Goal: Information Seeking & Learning: Compare options

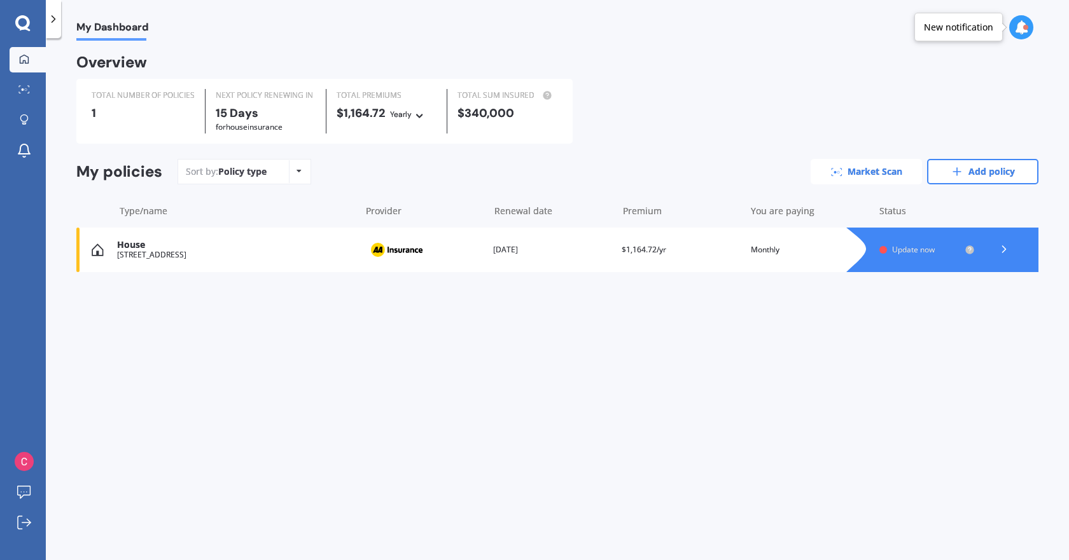
click at [871, 168] on link "Market Scan" at bounding box center [865, 171] width 111 height 25
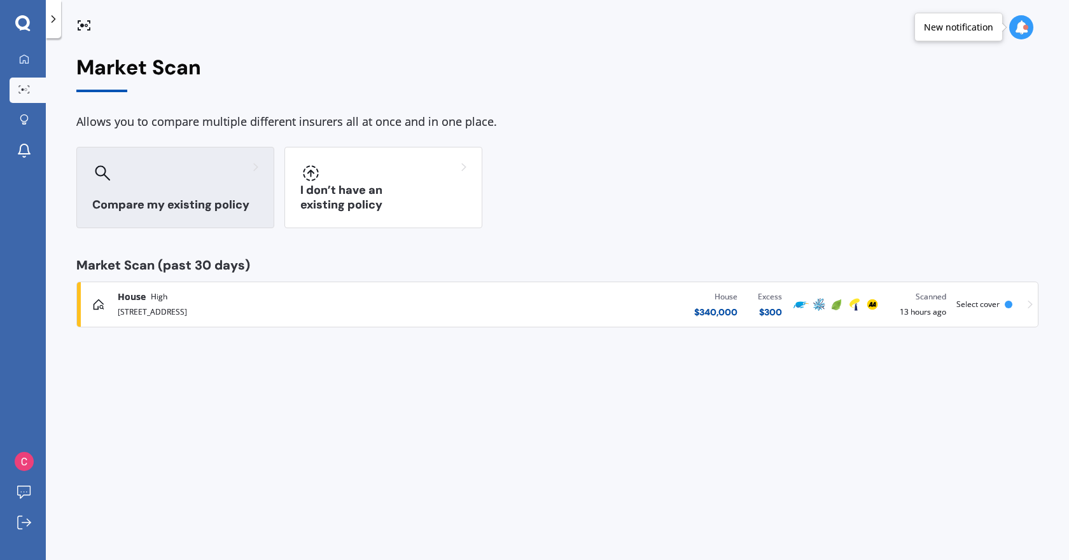
click at [197, 167] on div at bounding box center [175, 173] width 166 height 20
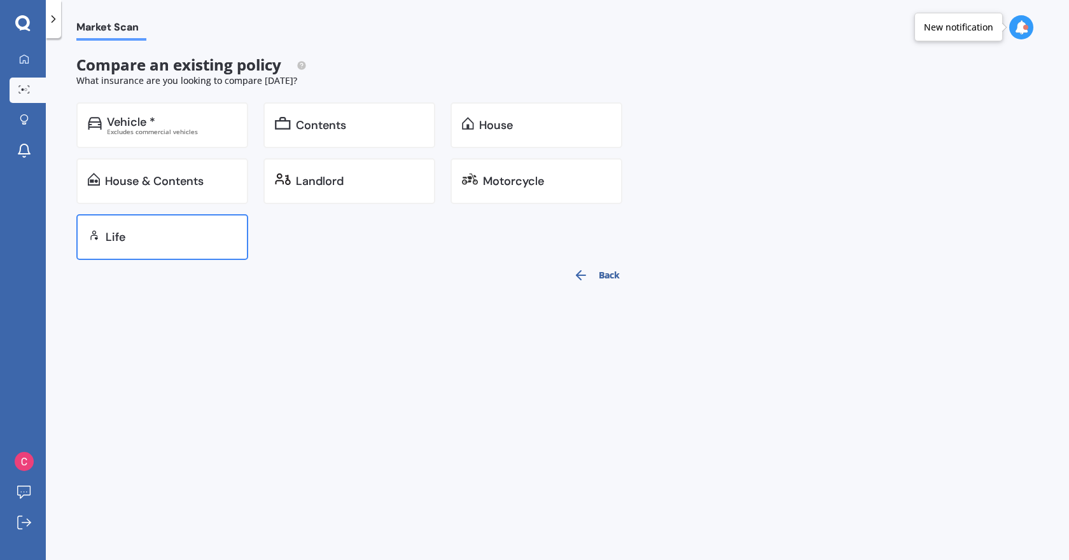
click at [172, 233] on div "Life" at bounding box center [171, 237] width 131 height 13
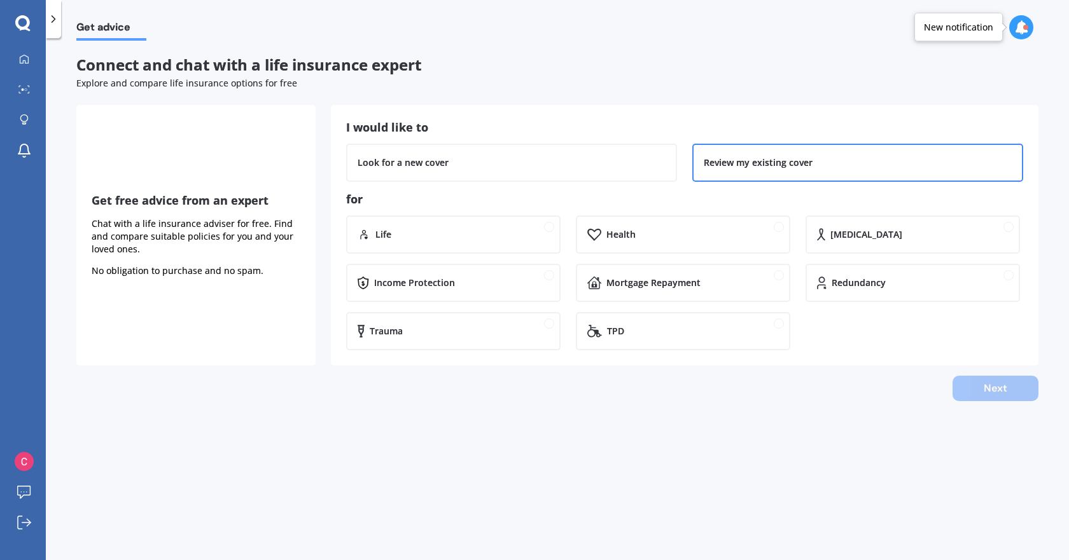
click at [730, 166] on div "Review my existing cover" at bounding box center [758, 162] width 109 height 13
click at [566, 235] on div "Life Health [MEDICAL_DATA] Income Protection Mortgage Repayment Redundancy Trau…" at bounding box center [684, 283] width 677 height 135
click at [500, 237] on div "Life" at bounding box center [462, 234] width 174 height 13
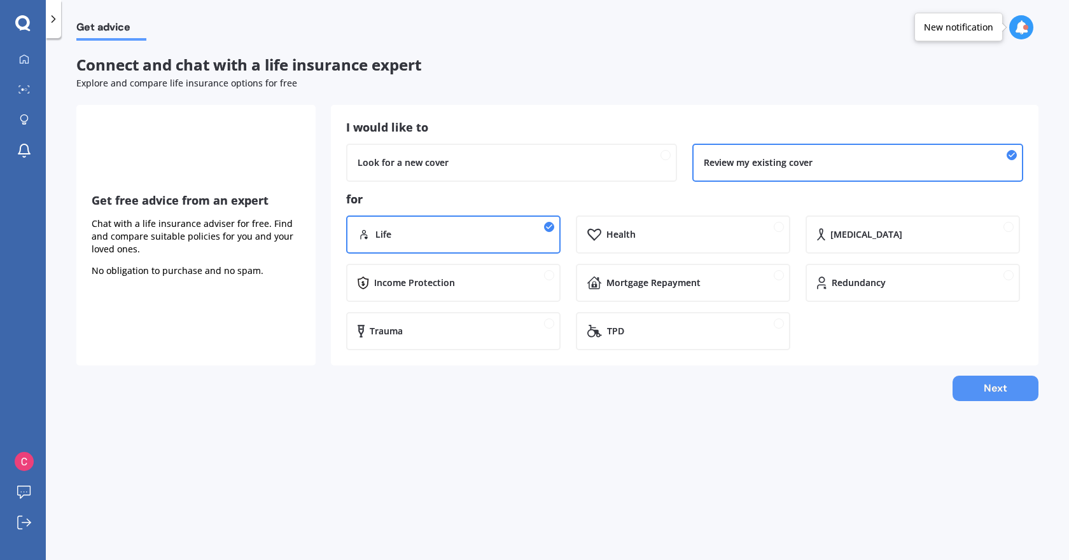
click at [1006, 389] on button "Next" at bounding box center [995, 388] width 86 height 25
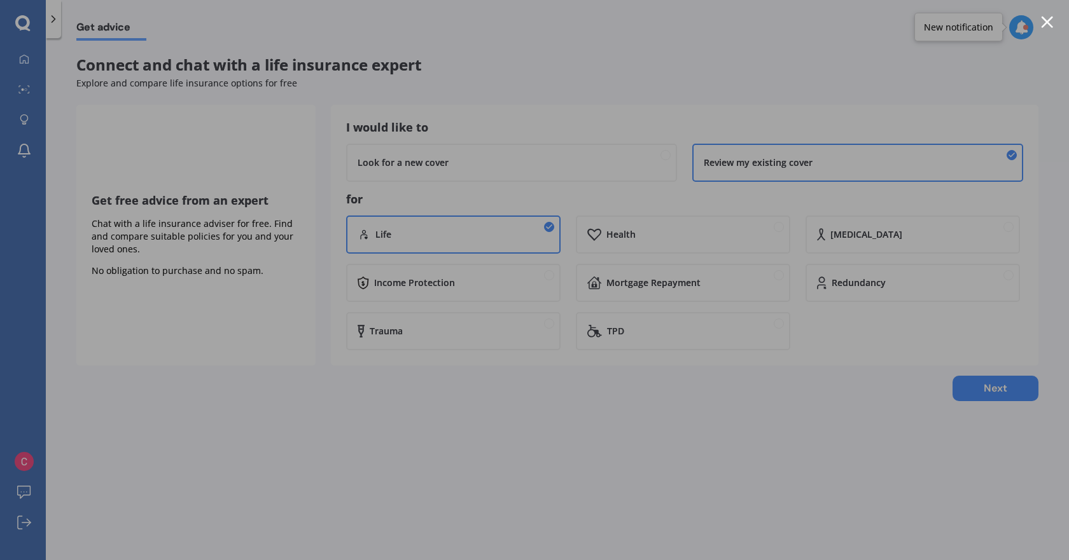
click at [191, 265] on div at bounding box center [534, 280] width 1069 height 560
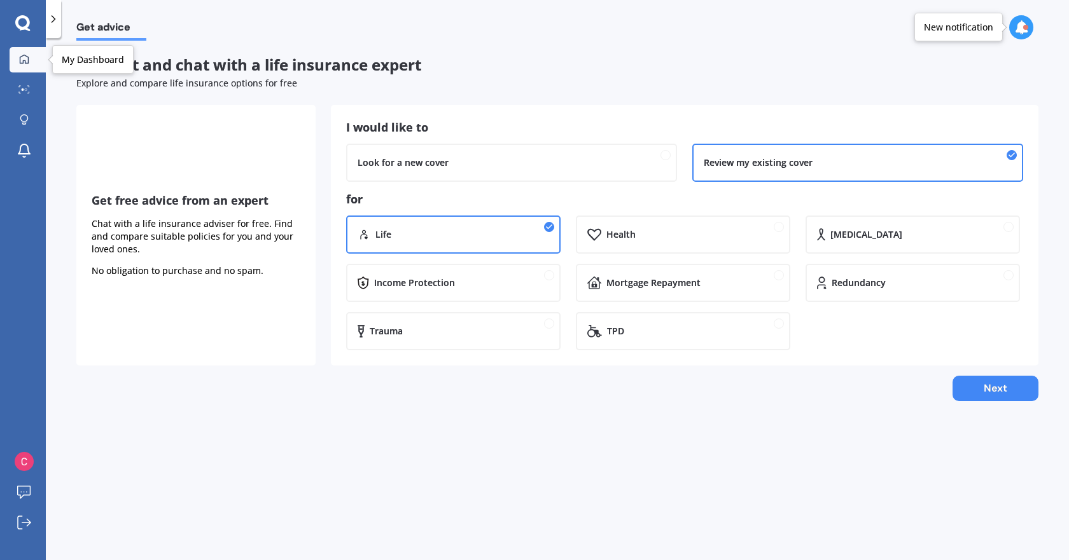
click at [27, 62] on icon at bounding box center [24, 59] width 10 height 10
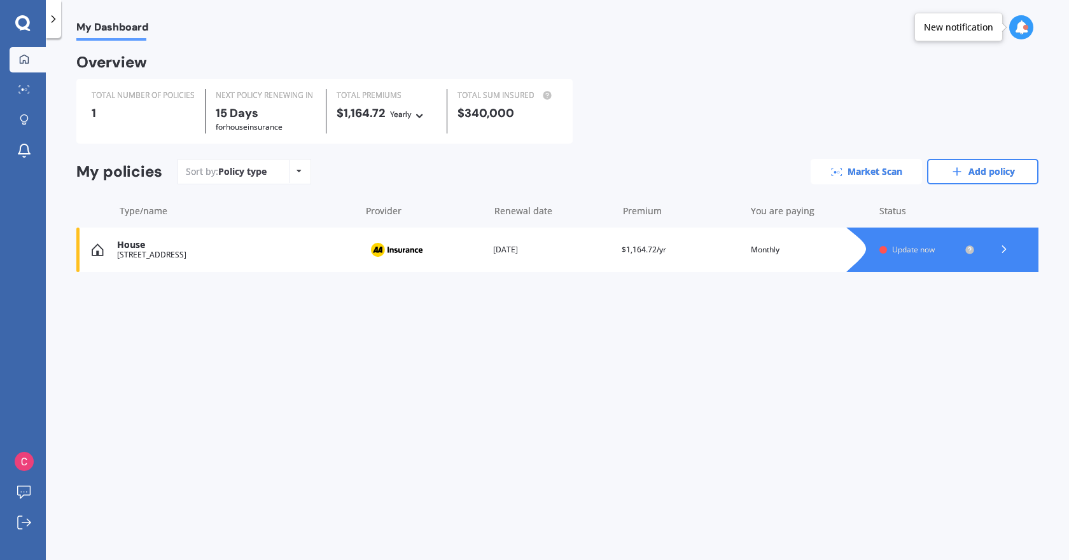
click at [875, 175] on link "Market Scan" at bounding box center [865, 171] width 111 height 25
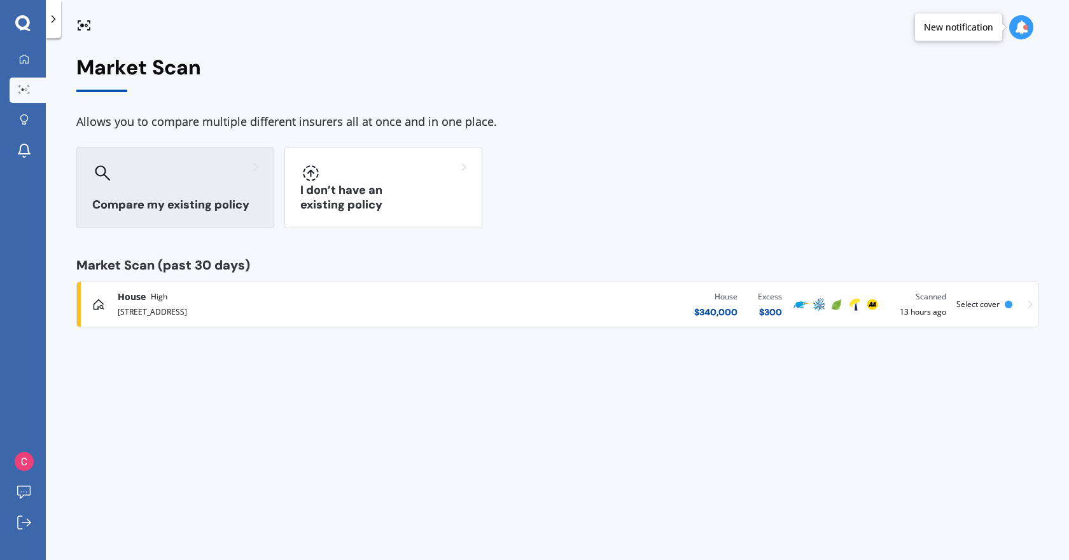
click at [207, 205] on h3 "Compare my existing policy" at bounding box center [175, 205] width 166 height 15
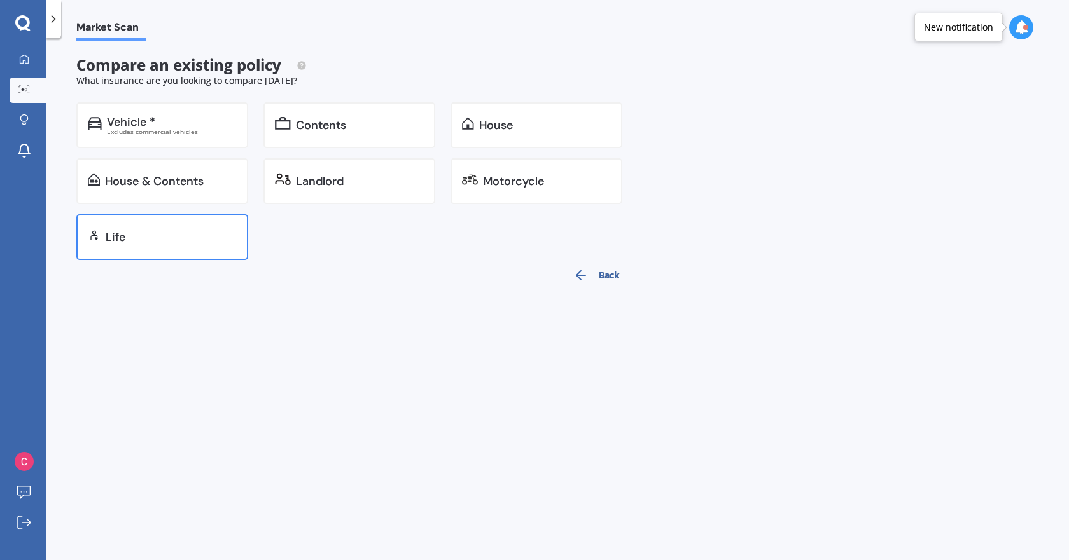
click at [142, 231] on div "Life" at bounding box center [171, 237] width 131 height 13
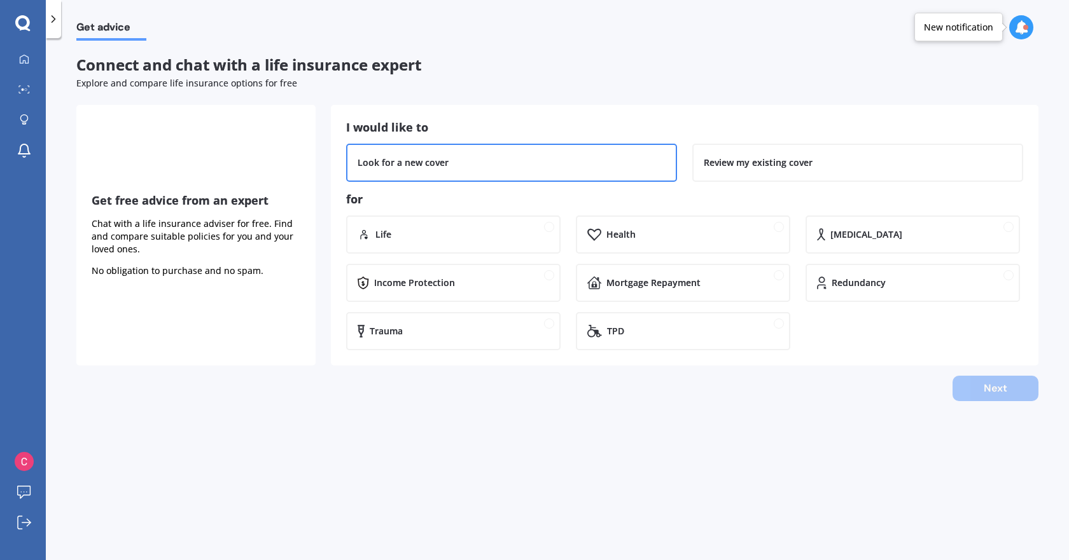
click at [515, 156] on div "Look for a new cover" at bounding box center [512, 162] width 308 height 13
click at [463, 233] on div "Life" at bounding box center [462, 234] width 174 height 13
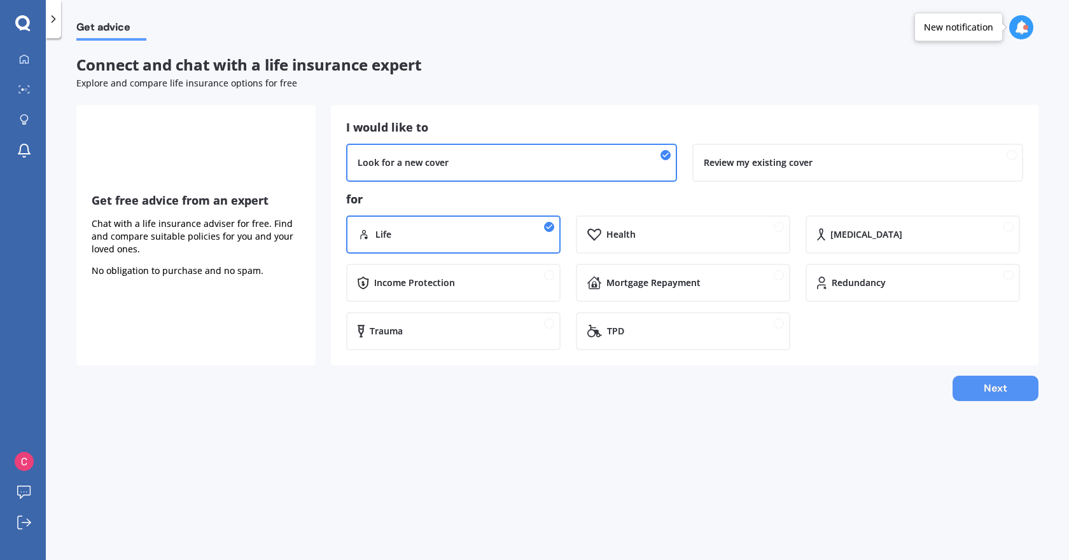
click at [990, 385] on button "Next" at bounding box center [995, 388] width 86 height 25
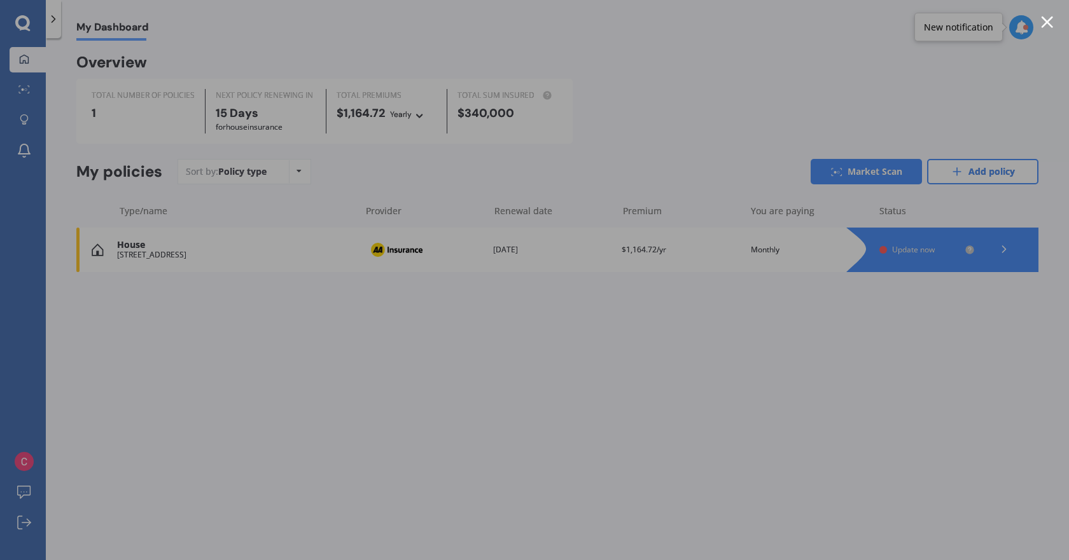
drag, startPoint x: 859, startPoint y: 314, endPoint x: 858, endPoint y: 330, distance: 15.3
click at [858, 330] on div at bounding box center [534, 280] width 1069 height 560
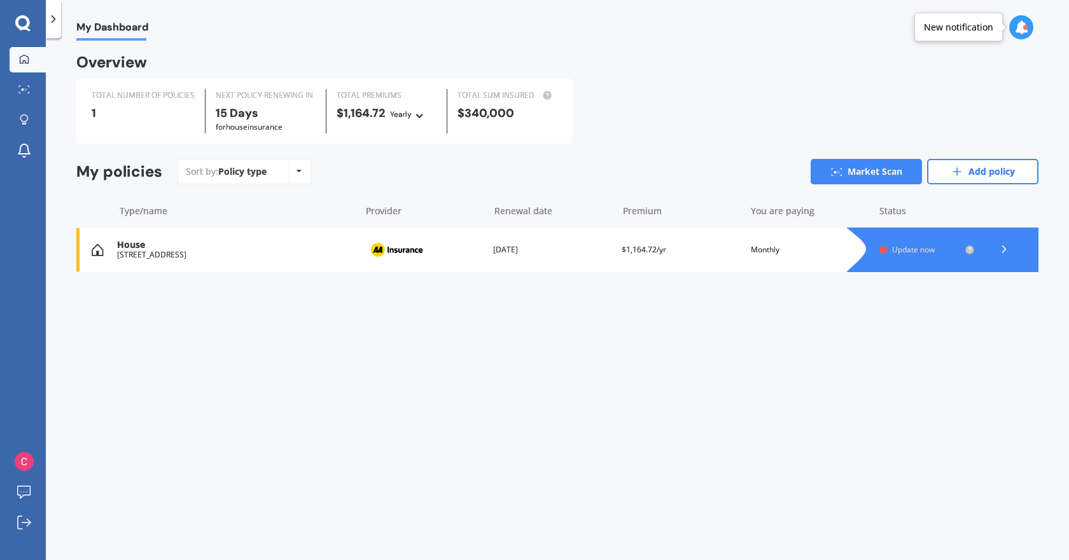
drag, startPoint x: 847, startPoint y: 321, endPoint x: 827, endPoint y: 197, distance: 125.7
click at [848, 308] on div "My Dashboard Overview TOTAL NUMBER OF POLICIES 1 NEXT POLICY RENEWING [DATE] fo…" at bounding box center [557, 302] width 1023 height 522
click at [977, 177] on link "Add policy" at bounding box center [982, 171] width 111 height 25
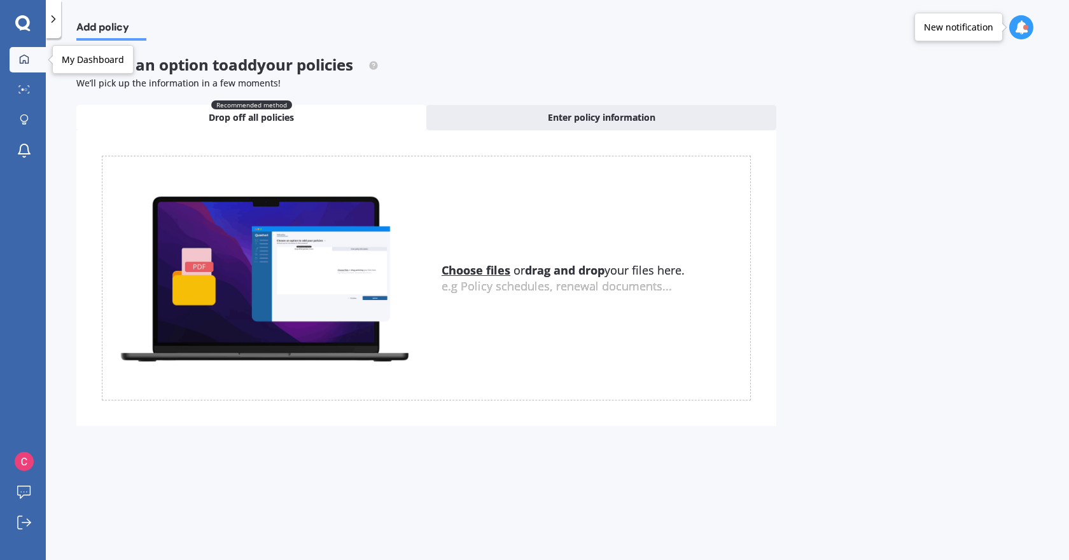
click at [17, 58] on div at bounding box center [24, 59] width 19 height 11
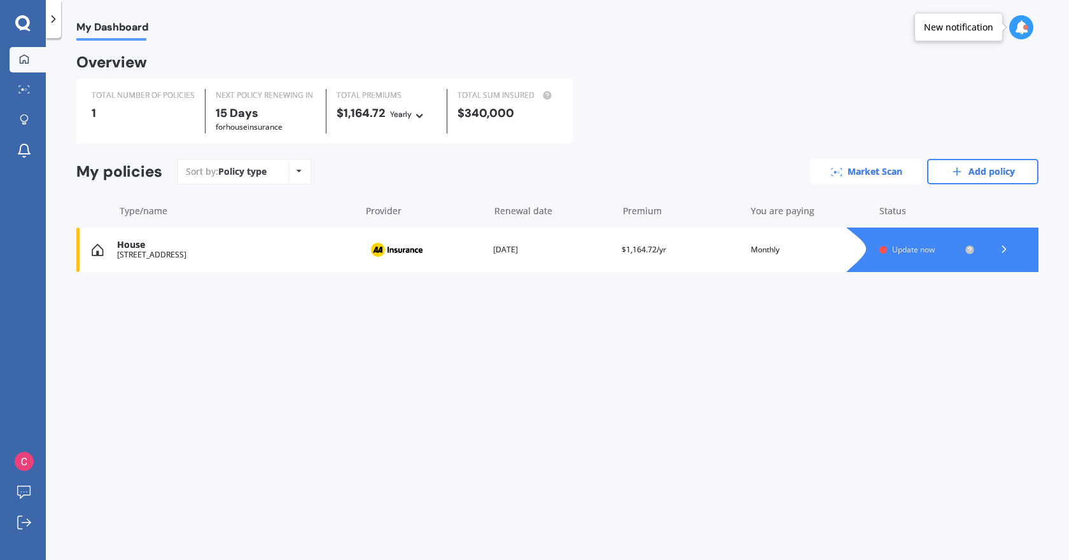
click at [861, 170] on link "Market Scan" at bounding box center [865, 171] width 111 height 25
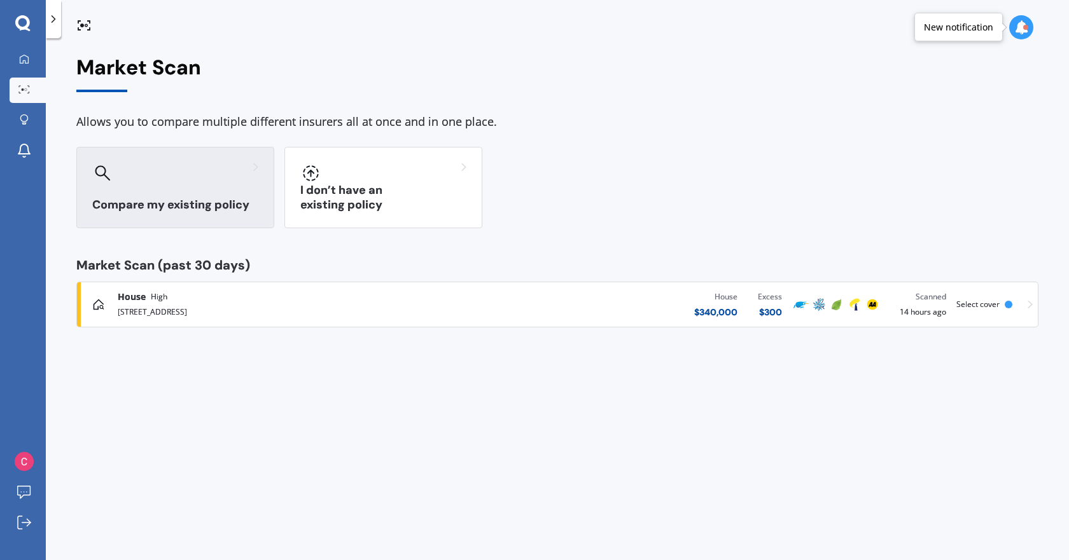
click at [233, 176] on div at bounding box center [175, 173] width 166 height 20
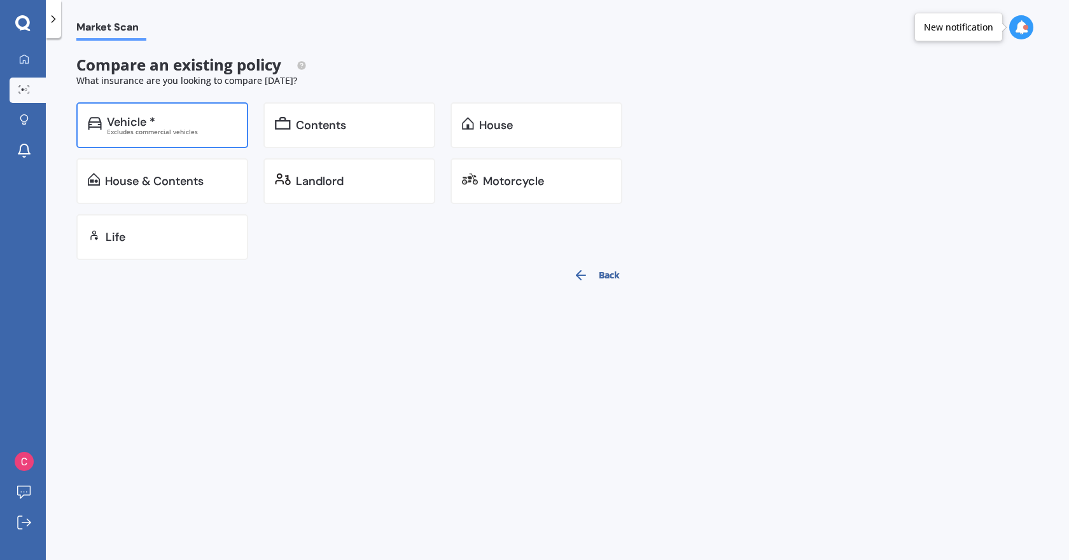
click at [217, 141] on div "Vehicle * Excludes commercial vehicles" at bounding box center [162, 125] width 172 height 46
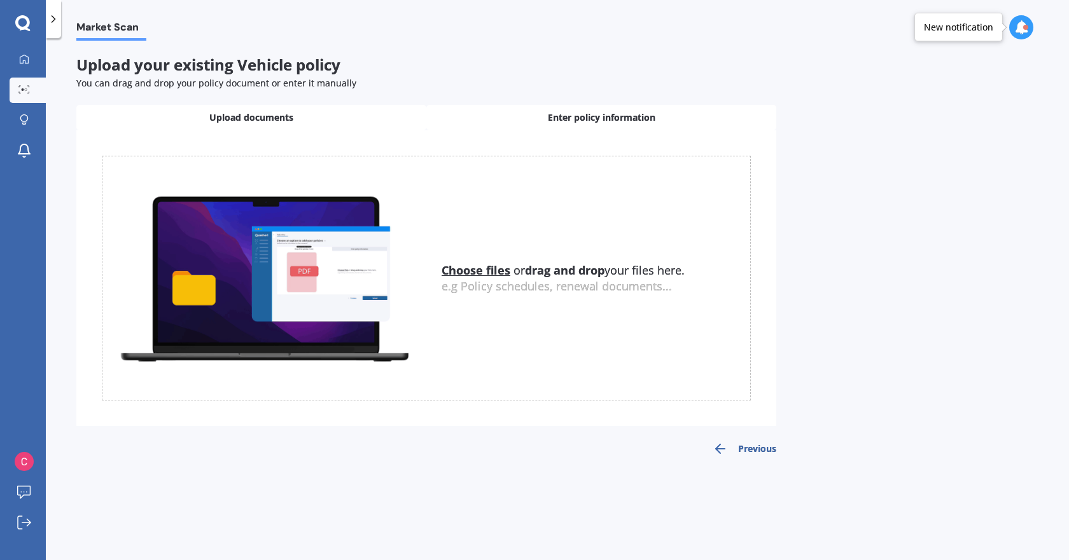
click at [557, 111] on span "Enter policy information" at bounding box center [602, 117] width 108 height 13
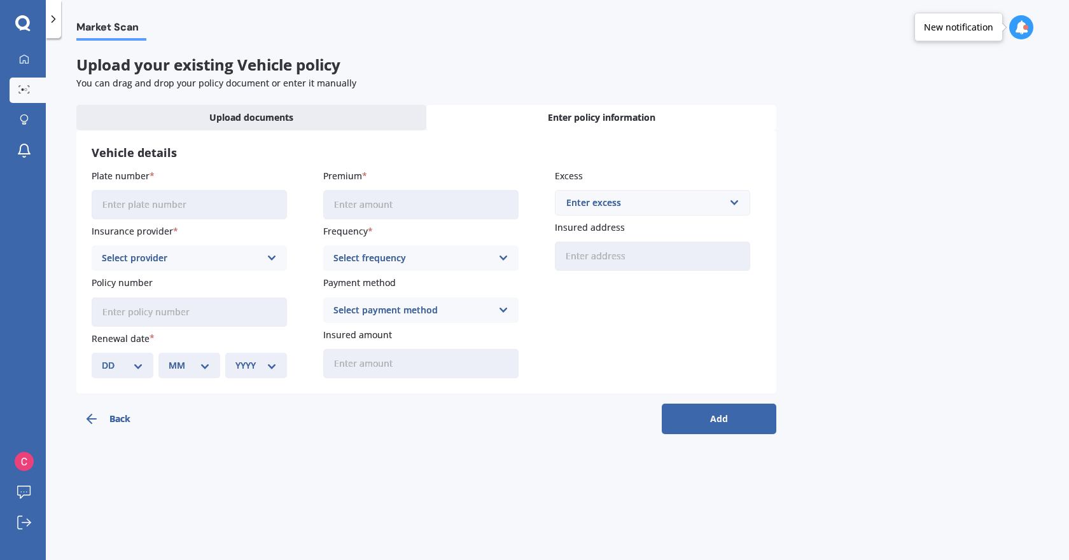
click at [190, 208] on input "Plate number" at bounding box center [189, 204] width 195 height 29
type input "FCF880"
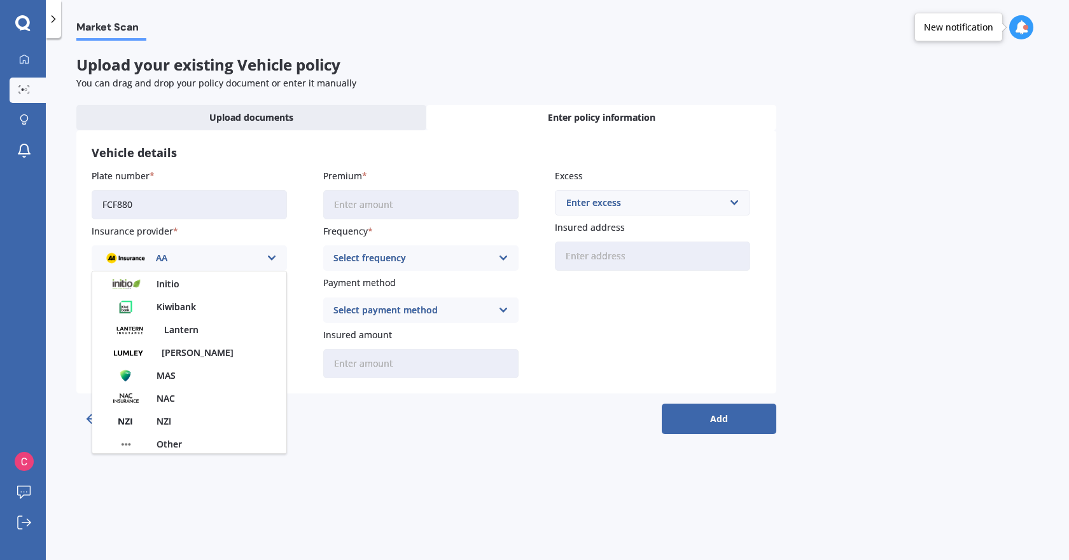
scroll to position [42, 0]
click at [186, 255] on div "AA" at bounding box center [181, 258] width 158 height 14
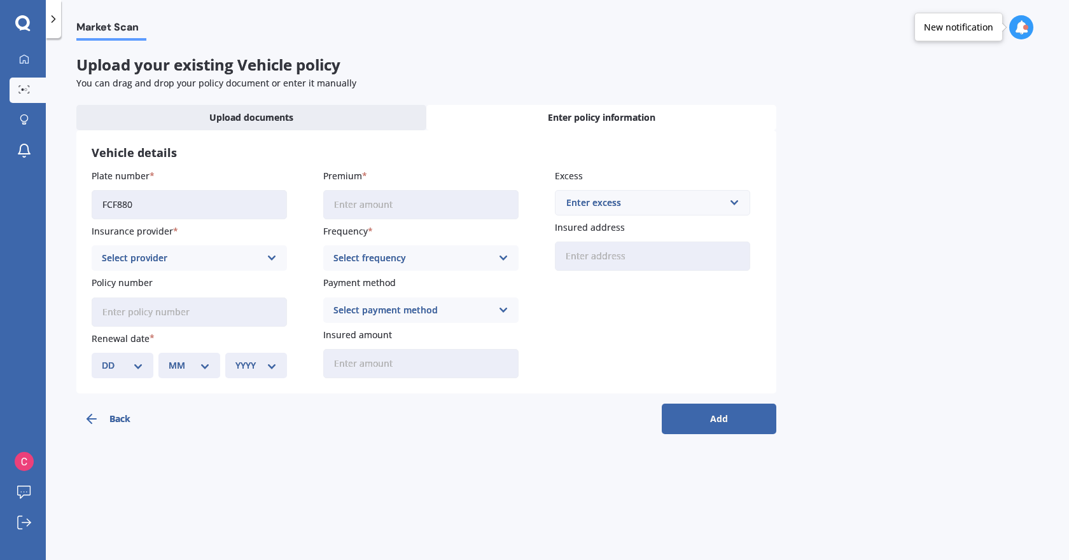
click at [186, 255] on div "Select provider" at bounding box center [181, 258] width 158 height 14
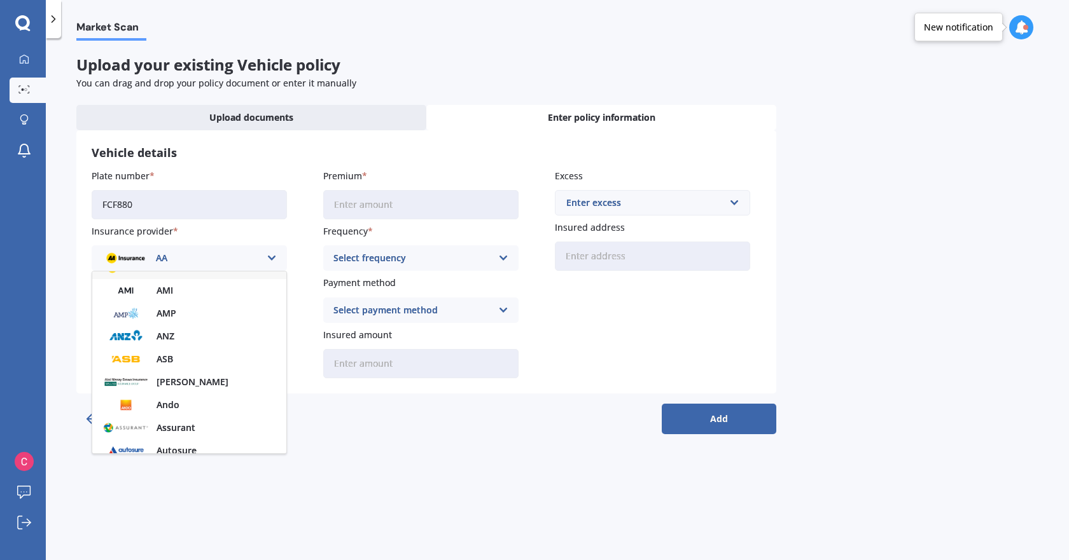
scroll to position [0, 0]
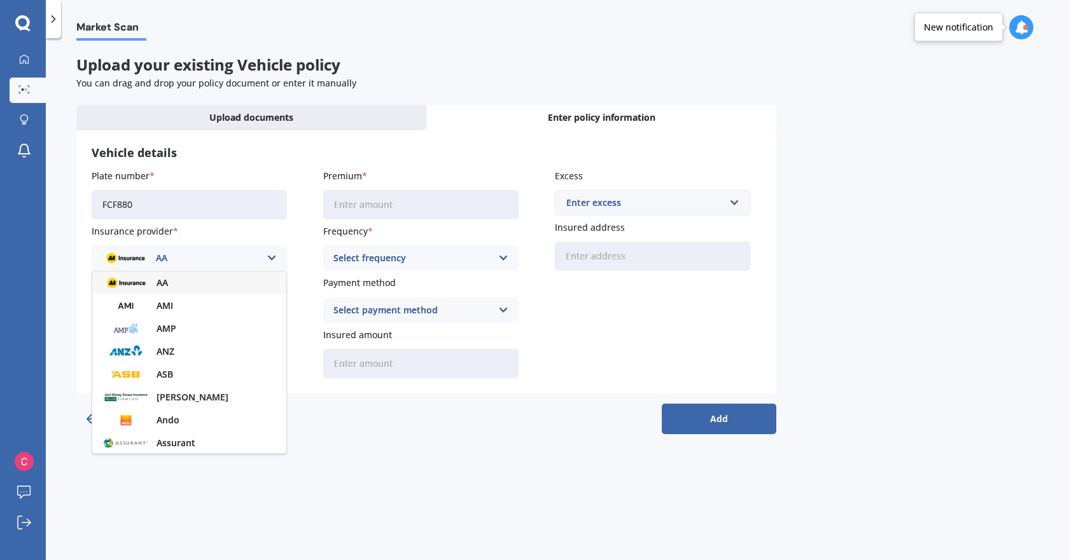
click at [247, 254] on div "AA" at bounding box center [181, 258] width 158 height 14
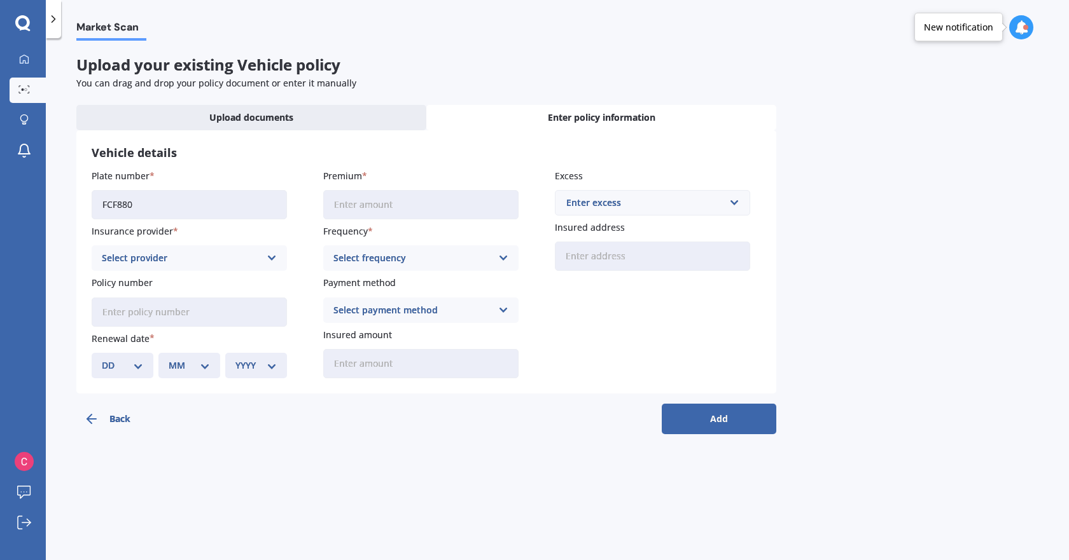
click at [238, 262] on div "Select provider" at bounding box center [181, 258] width 158 height 14
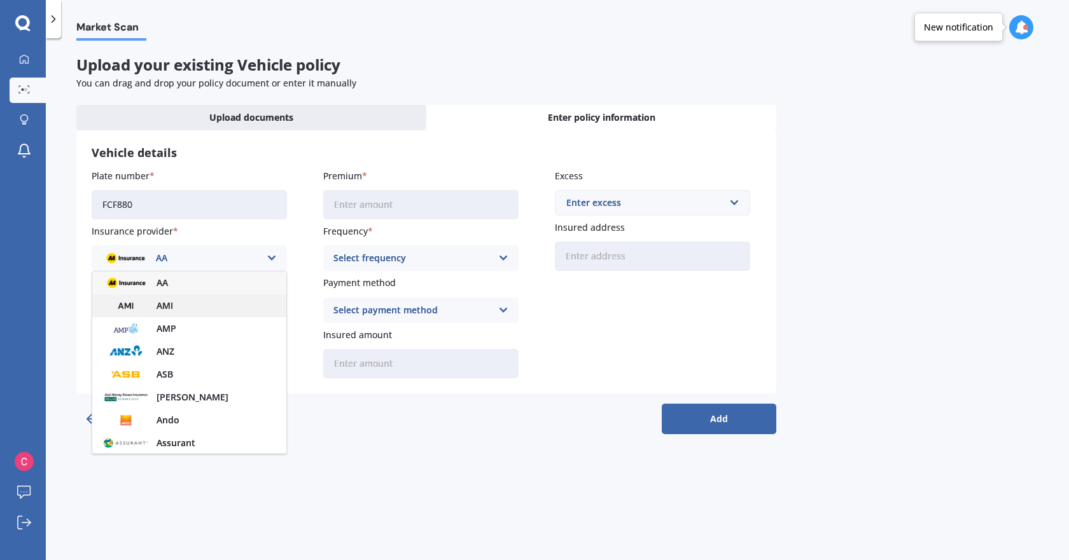
click at [197, 309] on div "AMI" at bounding box center [189, 306] width 194 height 23
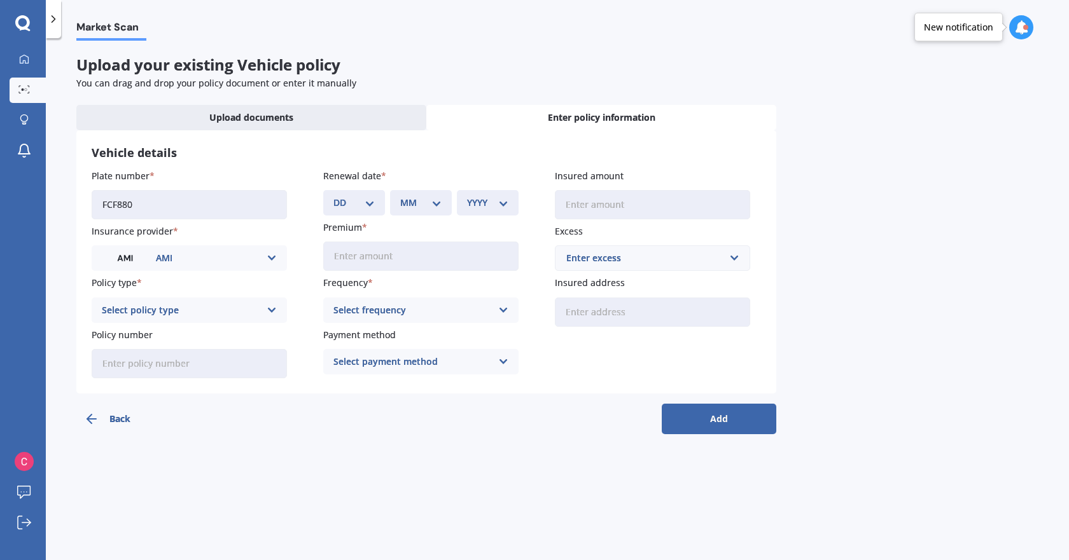
click at [220, 316] on div "Select policy type" at bounding box center [181, 310] width 158 height 14
click at [179, 378] on div "Comprehensive" at bounding box center [189, 381] width 194 height 23
click at [473, 260] on input "Premium" at bounding box center [420, 256] width 195 height 29
type input "$300.00"
click at [461, 309] on div "Select frequency" at bounding box center [412, 310] width 158 height 14
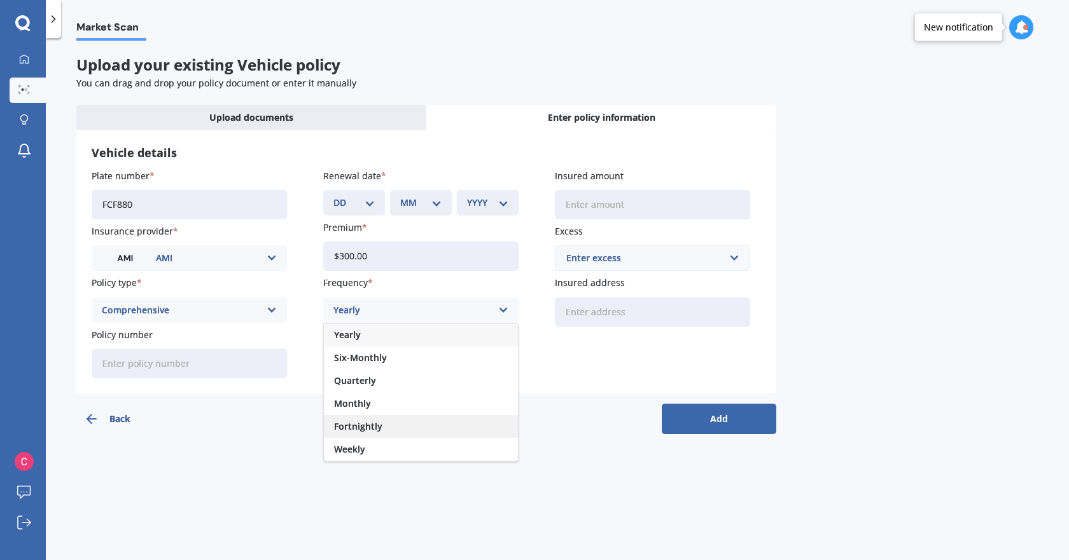
click at [403, 423] on div "Fortnightly" at bounding box center [421, 426] width 194 height 23
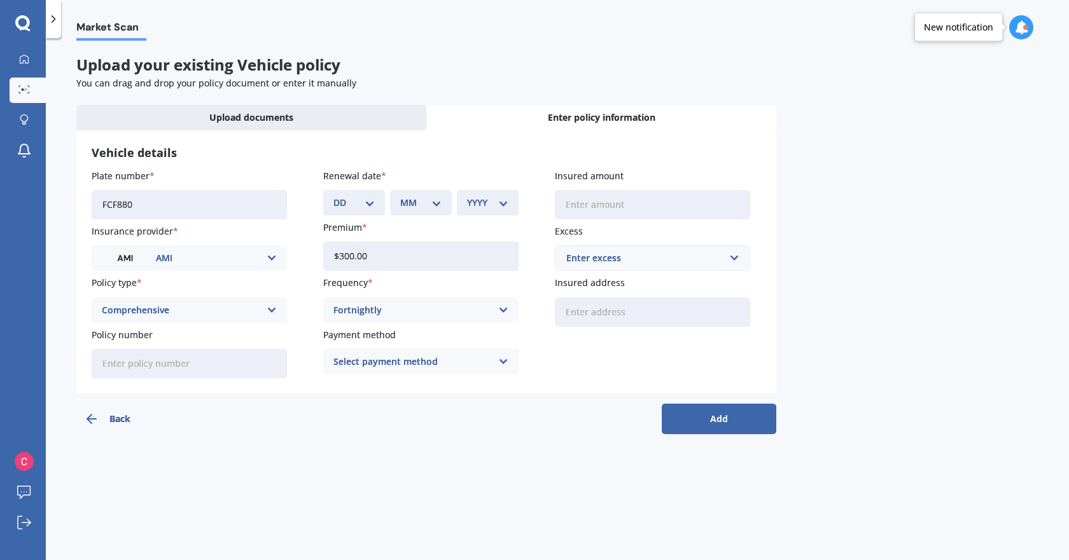
click at [419, 367] on div "Select payment method" at bounding box center [412, 362] width 158 height 14
click at [424, 388] on span "Direct debit - bank account" at bounding box center [393, 386] width 119 height 9
click at [607, 215] on input "Insured amount" at bounding box center [652, 204] width 195 height 29
type input "$5,000"
click at [705, 265] on div "Enter excess" at bounding box center [644, 258] width 157 height 14
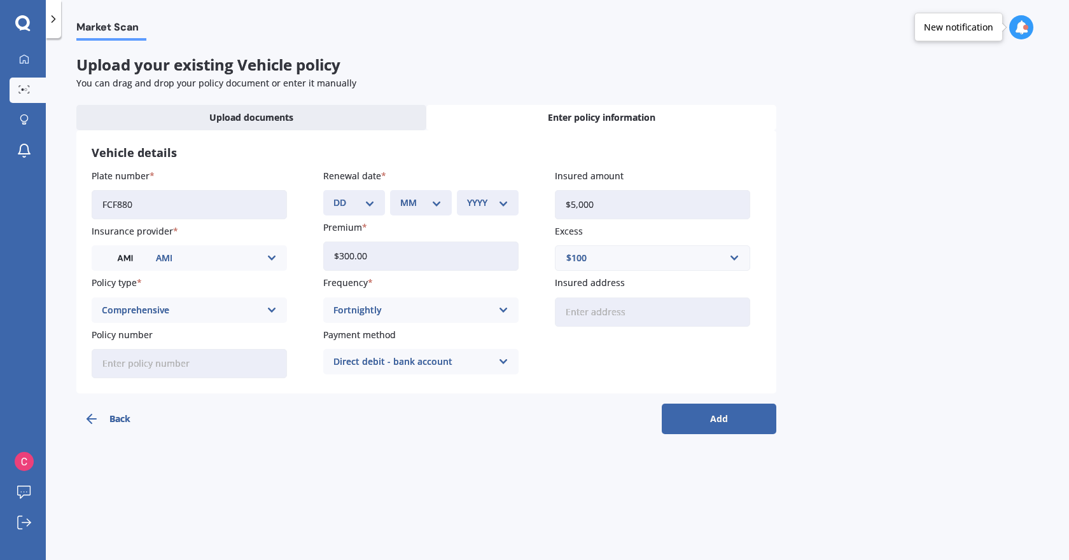
drag, startPoint x: 464, startPoint y: 254, endPoint x: 293, endPoint y: 254, distance: 171.8
click at [293, 254] on div "Plate number FCF880 Insurance provider AMI AA AMI AMP ANZ ASB [PERSON_NAME] Dow…" at bounding box center [426, 273] width 669 height 209
paste input "903,098"
type input "$903,098.00"
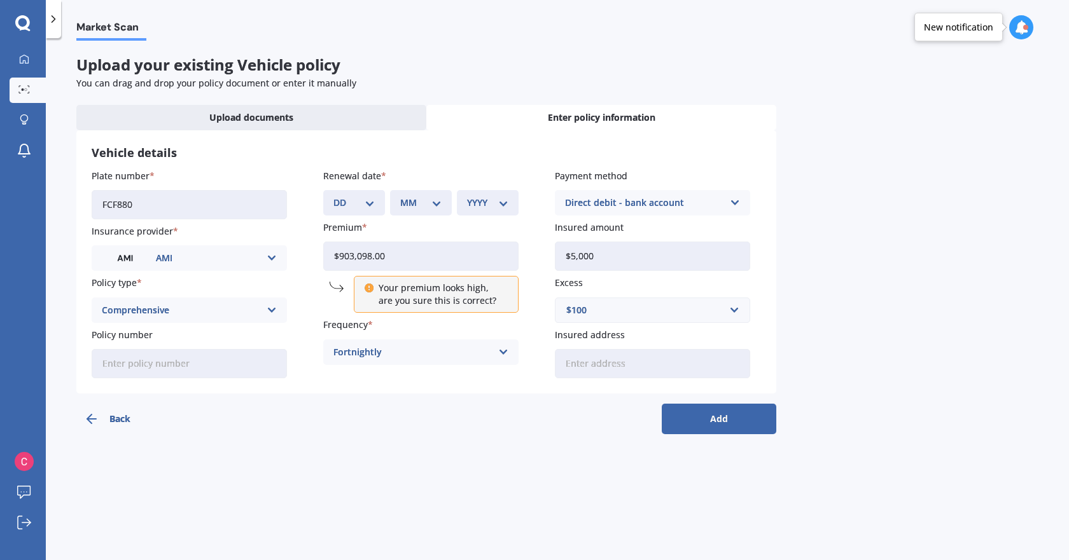
drag, startPoint x: 451, startPoint y: 258, endPoint x: 281, endPoint y: 258, distance: 170.5
click at [281, 258] on div "Plate number FCF880 Insurance provider AMI AA AMI AMP ANZ ASB [PERSON_NAME] Dow…" at bounding box center [426, 273] width 669 height 209
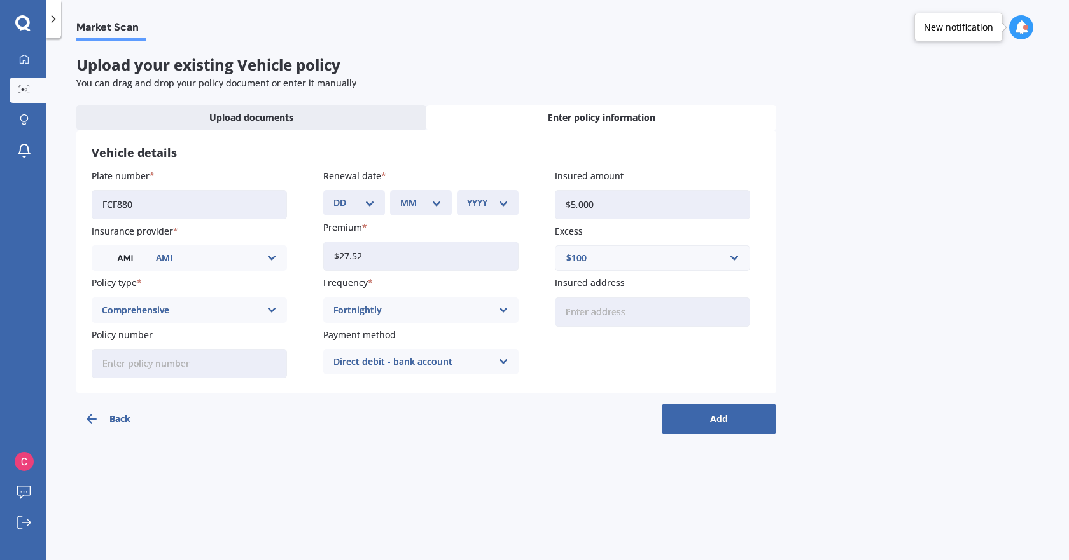
type input "$27.52"
click at [735, 261] on input "text" at bounding box center [648, 258] width 184 height 24
click at [698, 309] on div "$400" at bounding box center [652, 306] width 194 height 24
click at [699, 310] on input "Insured address" at bounding box center [652, 312] width 195 height 29
type input "[STREET_ADDRESS]"
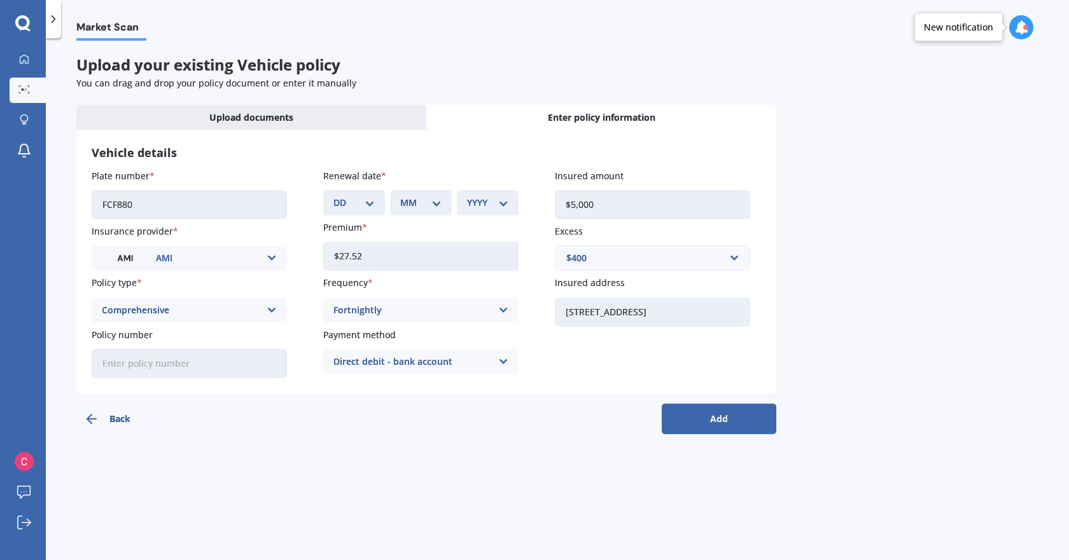
click at [730, 424] on button "Add" at bounding box center [719, 419] width 115 height 31
click at [374, 204] on select "DD 01 02 03 04 05 06 07 08 09 10 11 12 13 14 15 16 17 18 19 20 21 22 23 24 25 2…" at bounding box center [362, 203] width 36 height 14
select select "02"
click at [344, 196] on select "DD 01 02 03 04 05 06 07 08 09 10 11 12 13 14 15 16 17 18 19 20 21 22 23 24 25 2…" at bounding box center [362, 203] width 36 height 14
click at [415, 204] on select "MM 01 02 03 04 05 06 07 08 09 10 11 12" at bounding box center [423, 203] width 36 height 14
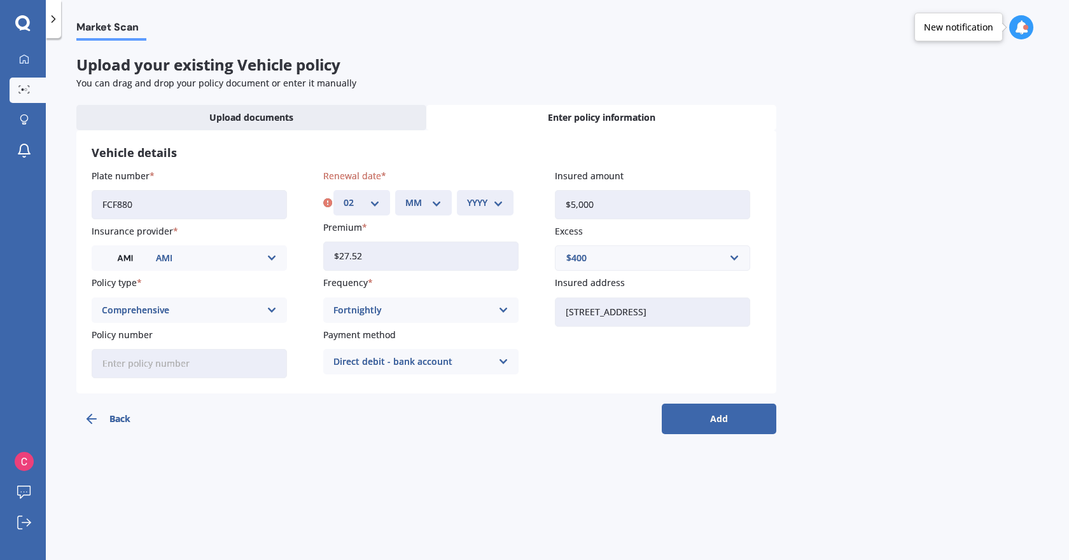
select select "10"
click at [405, 196] on select "MM 01 02 03 04 05 06 07 08 09 10 11 12" at bounding box center [423, 203] width 36 height 14
click at [469, 203] on select "YYYY 2027 2026 2025 2024 2023 2022 2021 2020 2019 2018 2017 2016 2015 2014 2013…" at bounding box center [485, 203] width 36 height 14
select select "2025"
click at [467, 196] on select "YYYY 2027 2026 2025 2024 2023 2022 2021 2020 2019 2018 2017 2016 2015 2014 2013…" at bounding box center [485, 203] width 36 height 14
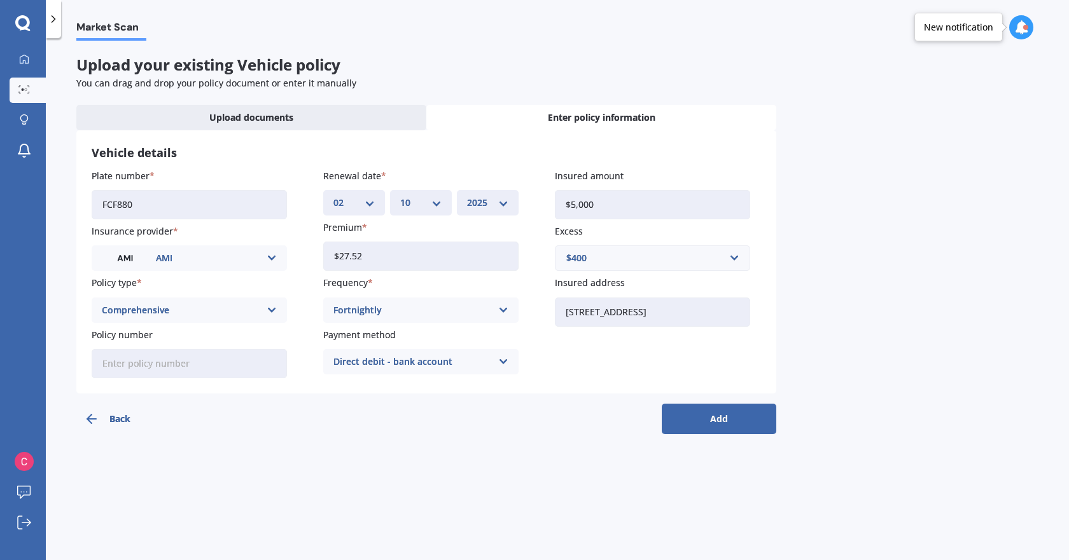
click at [721, 422] on button "Add" at bounding box center [719, 419] width 115 height 31
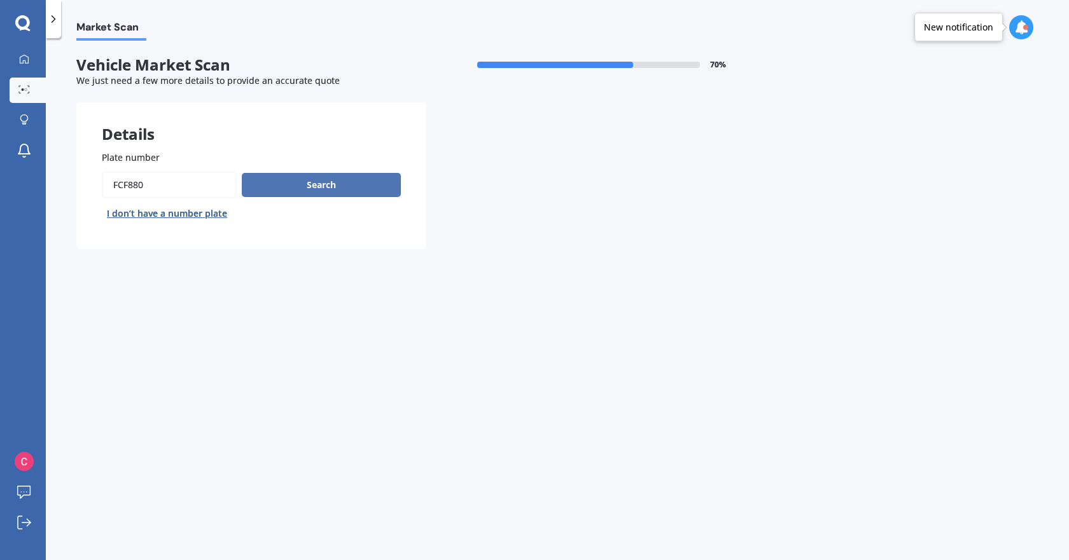
click at [327, 186] on button "Search" at bounding box center [321, 185] width 159 height 24
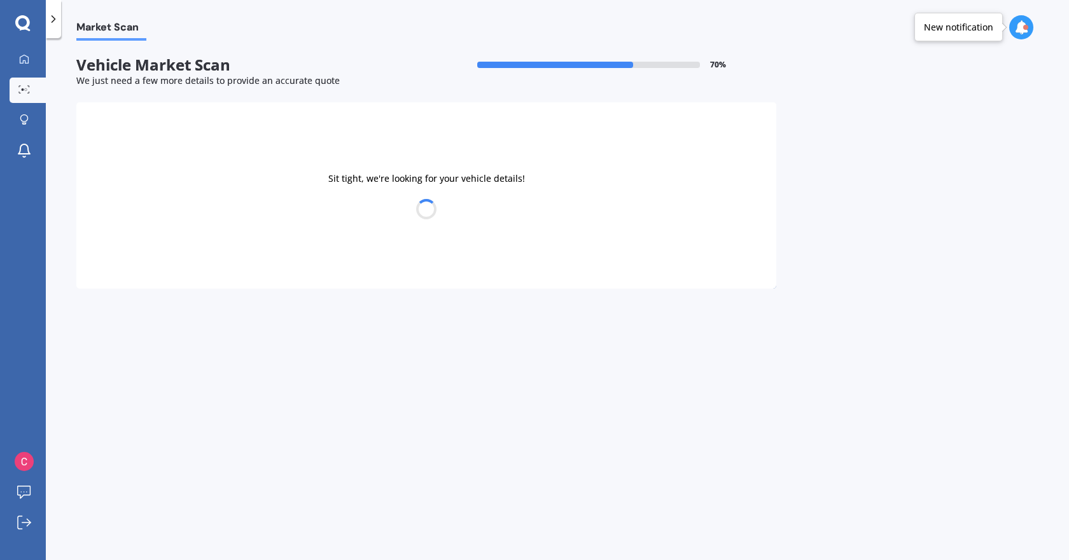
select select "TOYOTA"
select select "WILL"
select select "11"
select select "1977"
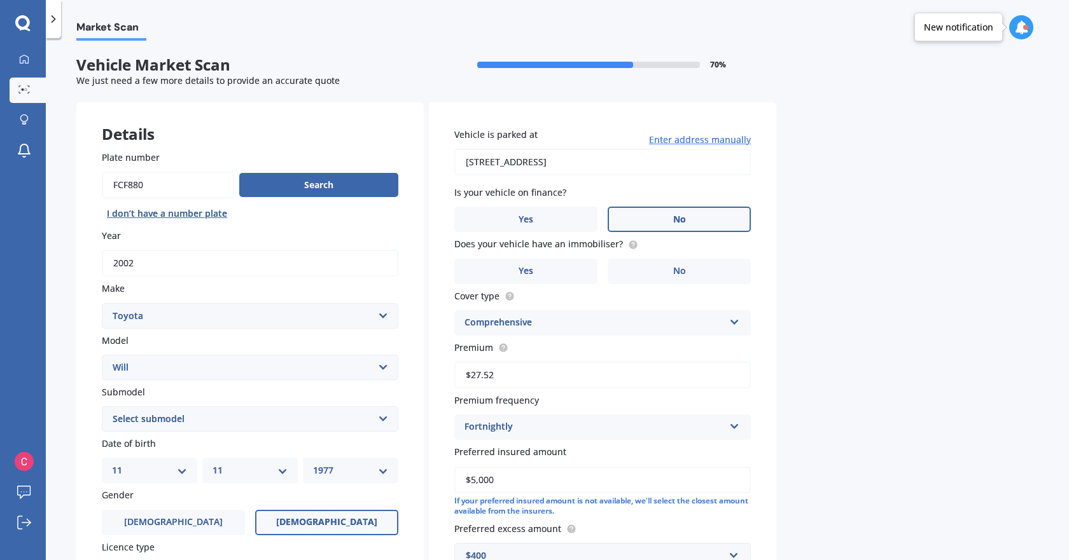
click at [704, 218] on label "No" at bounding box center [679, 219] width 143 height 25
click at [0, 0] on input "No" at bounding box center [0, 0] width 0 height 0
click at [689, 279] on label "No" at bounding box center [679, 271] width 143 height 25
click at [0, 0] on input "No" at bounding box center [0, 0] width 0 height 0
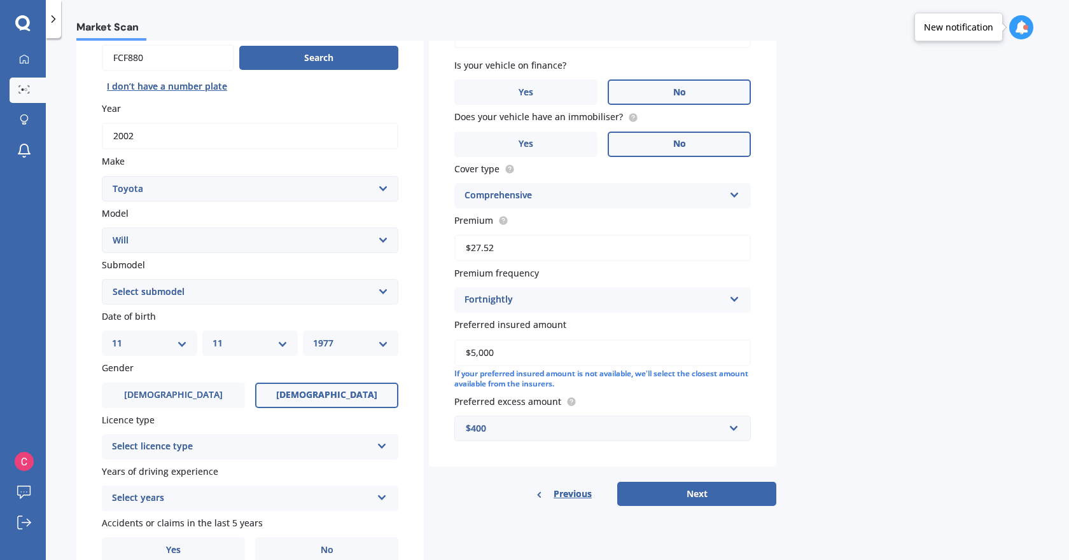
scroll to position [188, 0]
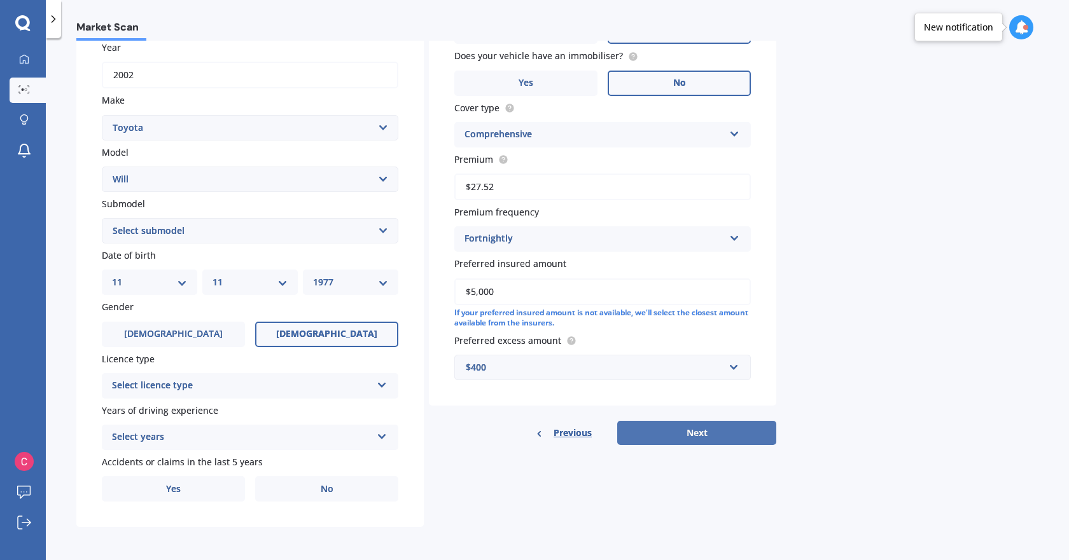
click at [720, 424] on button "Next" at bounding box center [696, 433] width 159 height 24
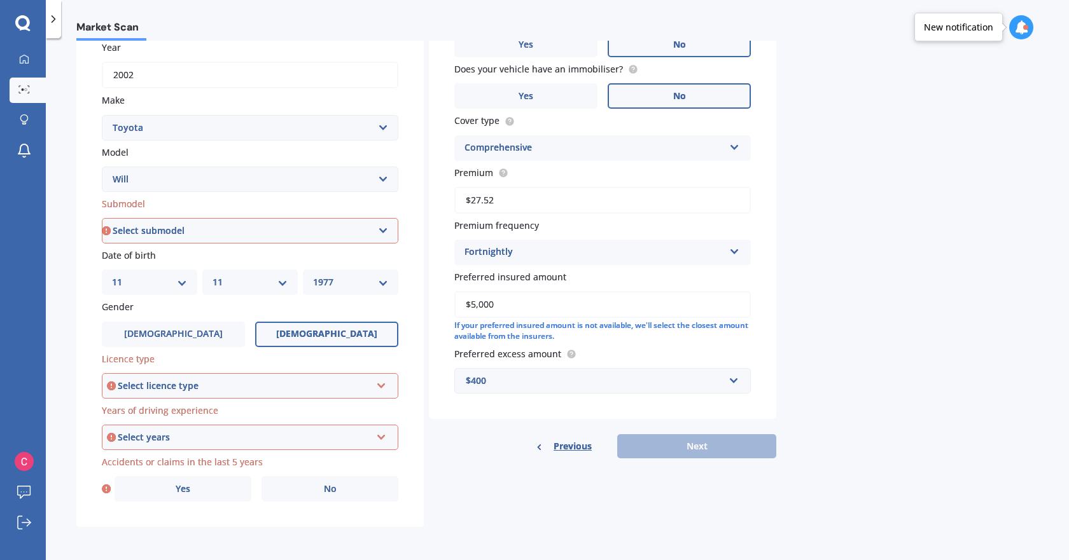
click at [372, 230] on select "Select submodel (All)" at bounding box center [250, 230] width 296 height 25
select select "(ALL)"
click at [102, 218] on select "Select submodel (All)" at bounding box center [250, 230] width 296 height 25
click at [344, 386] on div "Select licence type" at bounding box center [244, 386] width 253 height 14
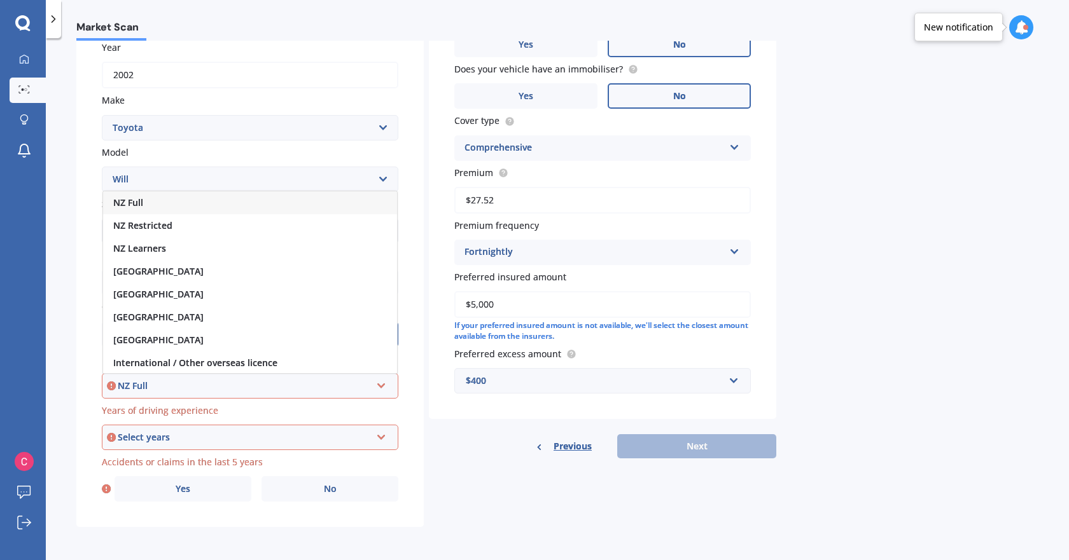
click at [328, 205] on div "NZ Full" at bounding box center [250, 202] width 294 height 23
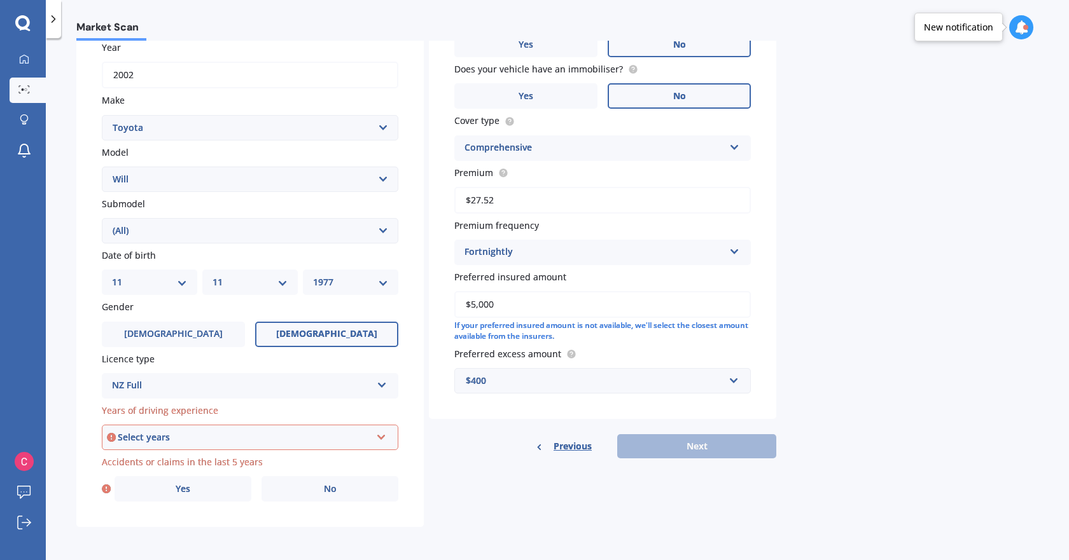
click at [319, 440] on div "Select years" at bounding box center [244, 438] width 253 height 14
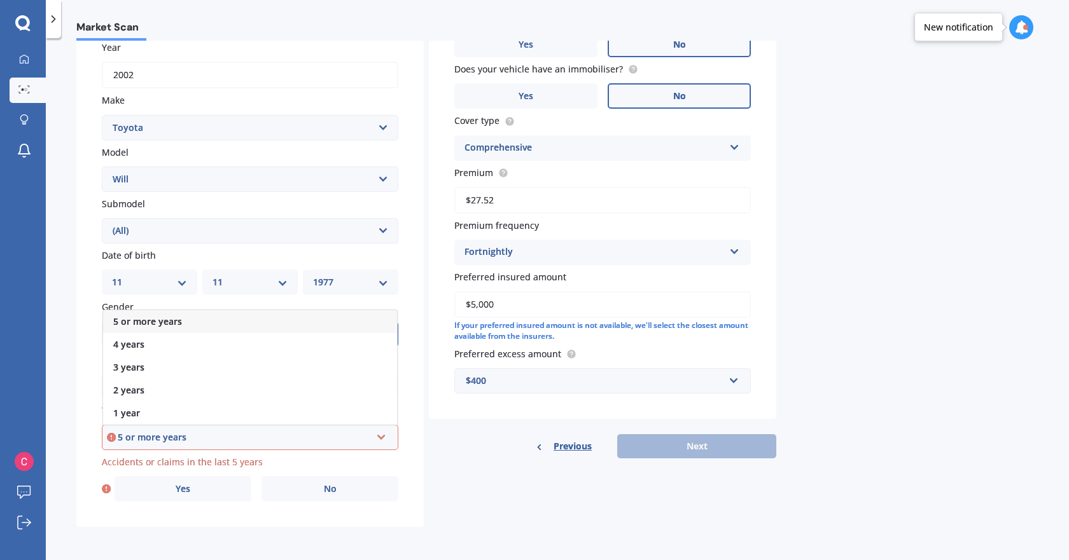
click at [280, 323] on div "5 or more years" at bounding box center [250, 321] width 294 height 23
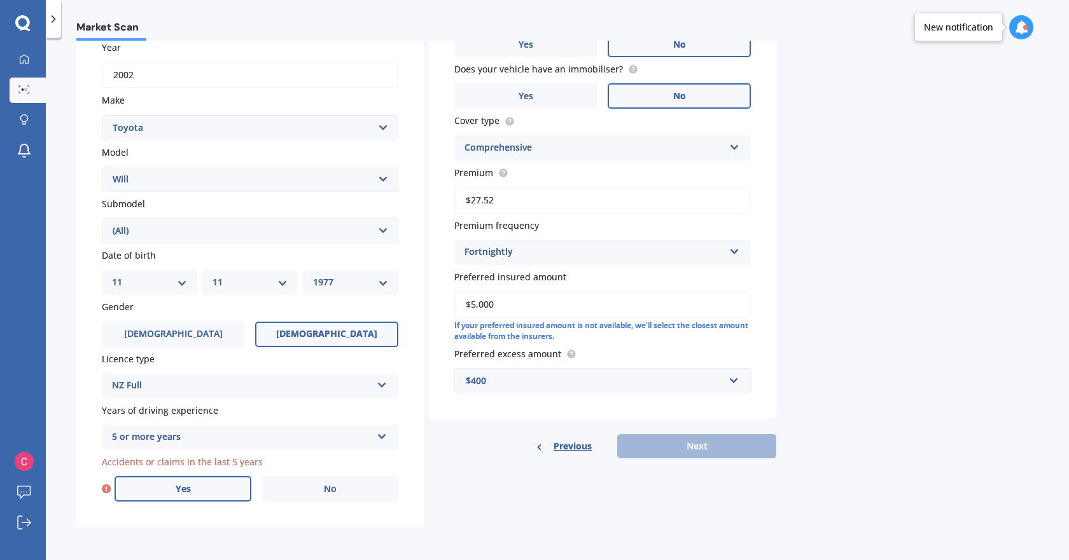
click at [187, 495] on label "Yes" at bounding box center [183, 488] width 137 height 25
click at [0, 0] on input "Yes" at bounding box center [0, 0] width 0 height 0
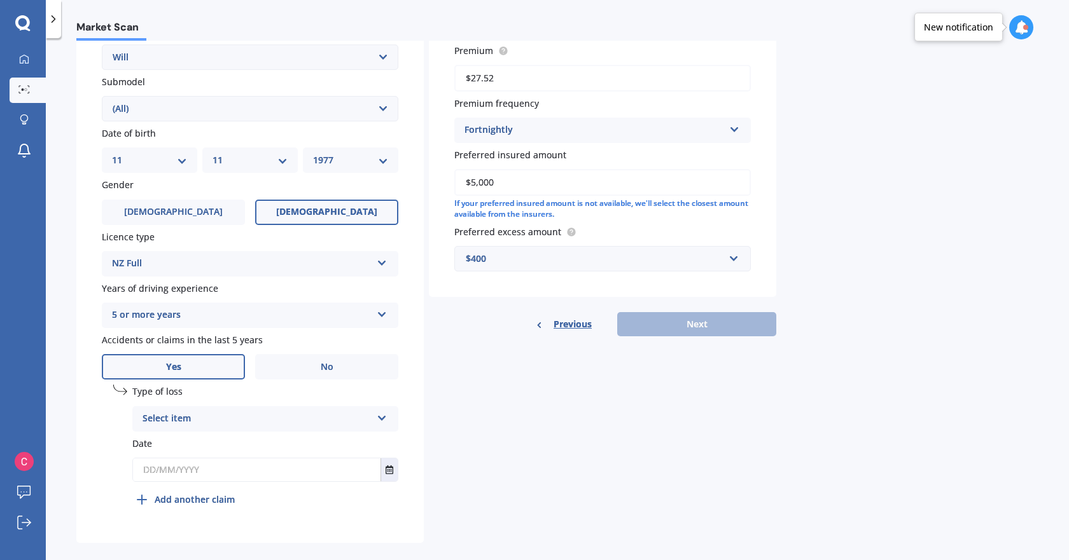
scroll to position [326, 0]
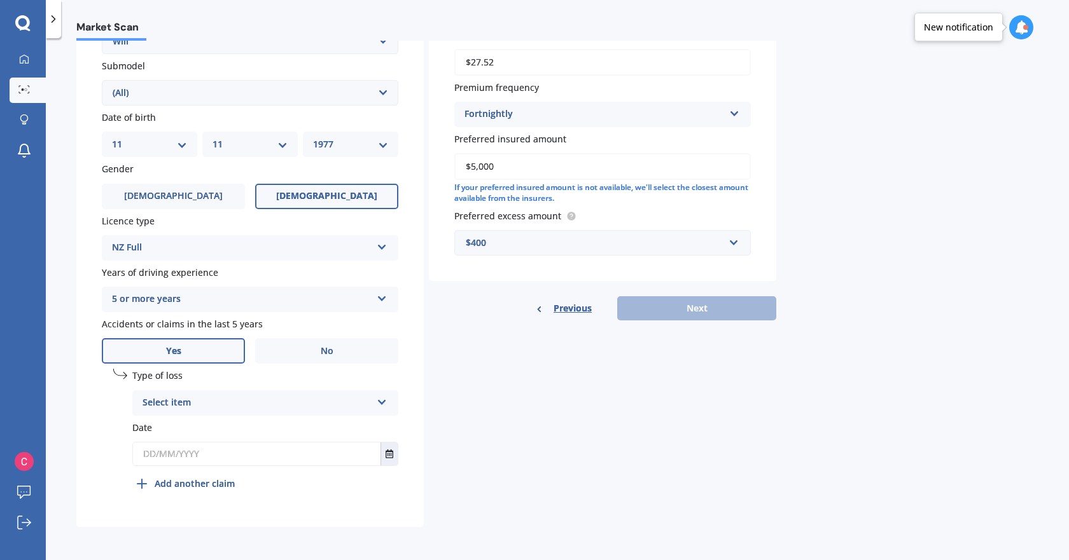
click at [381, 399] on icon at bounding box center [382, 400] width 11 height 9
click at [212, 422] on span "At fault accident" at bounding box center [179, 428] width 72 height 12
click at [237, 450] on input "text" at bounding box center [256, 454] width 247 height 23
type input "[DATE]"
click at [548, 377] on div "Details Plate number Search I don’t have a number plate Year [DATE] Make Select…" at bounding box center [426, 151] width 700 height 751
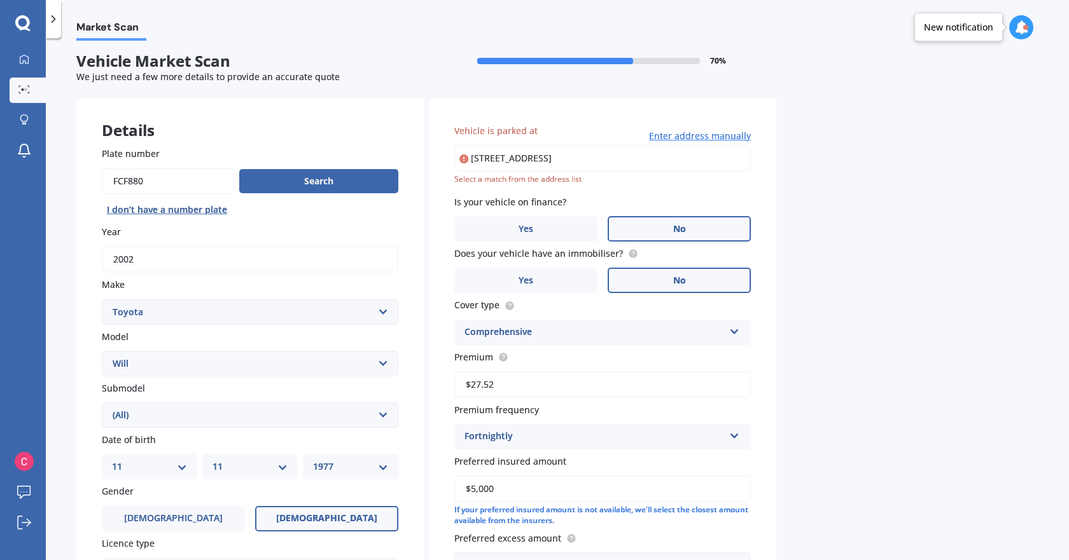
scroll to position [0, 0]
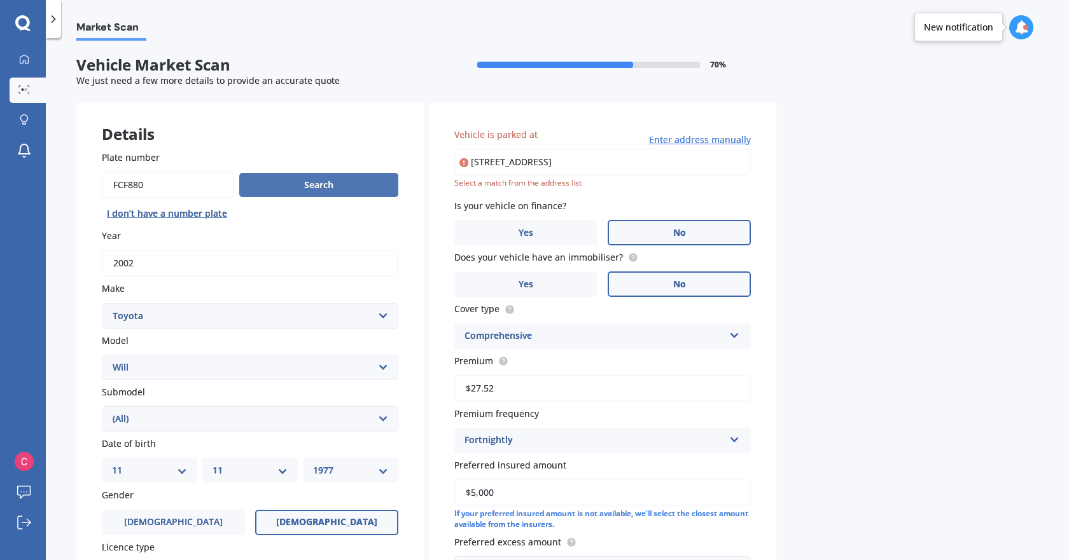
click at [340, 181] on button "Search" at bounding box center [318, 185] width 159 height 24
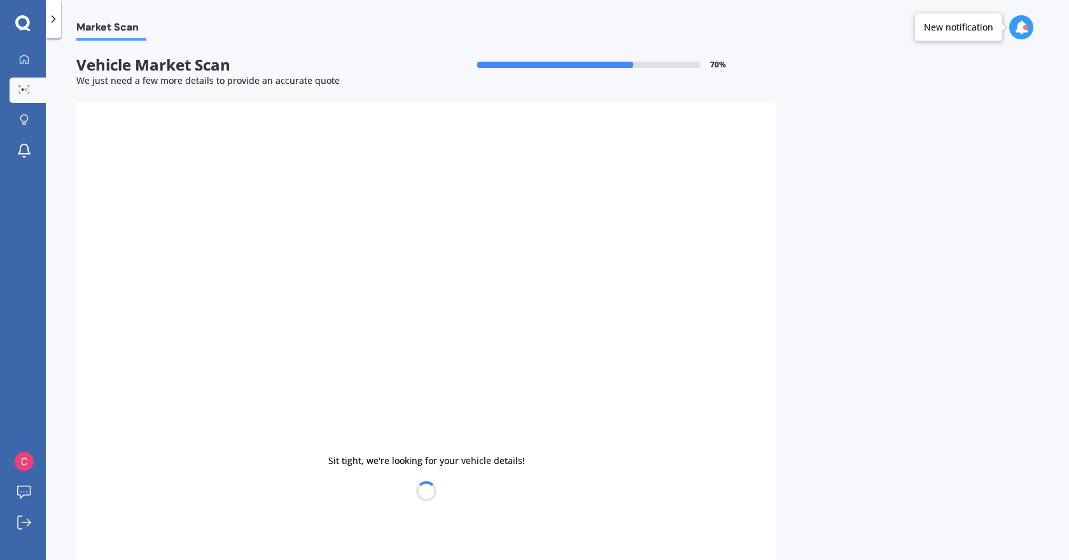
select select
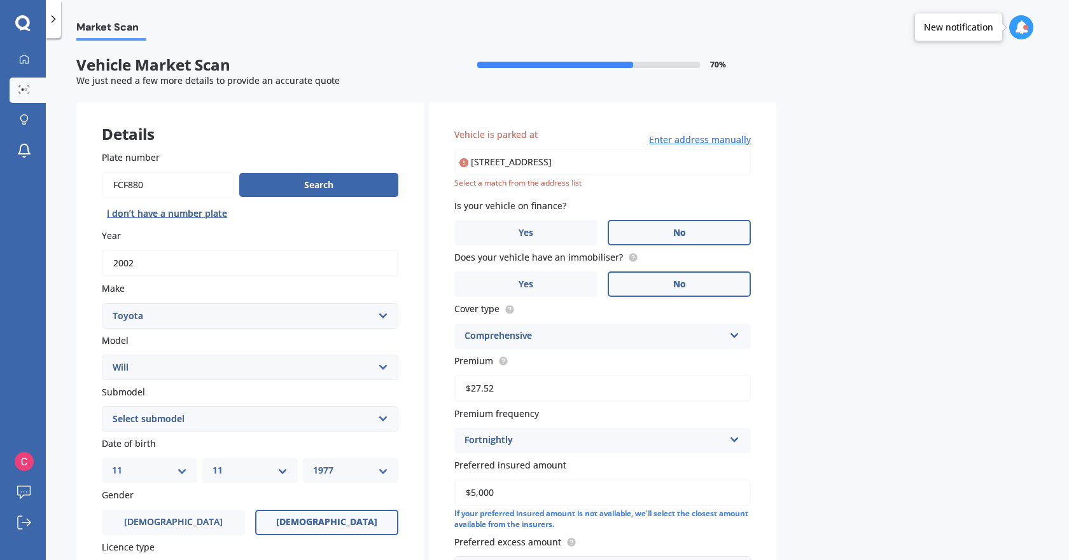
click at [597, 160] on input "[STREET_ADDRESS]" at bounding box center [602, 162] width 296 height 27
type input "[STREET_ADDRESS]"
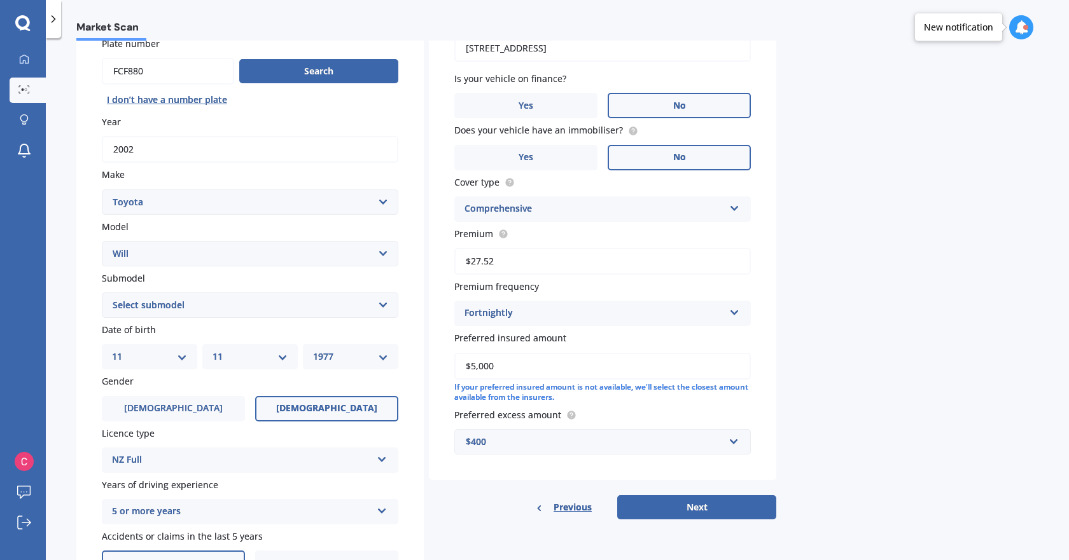
scroll to position [318, 0]
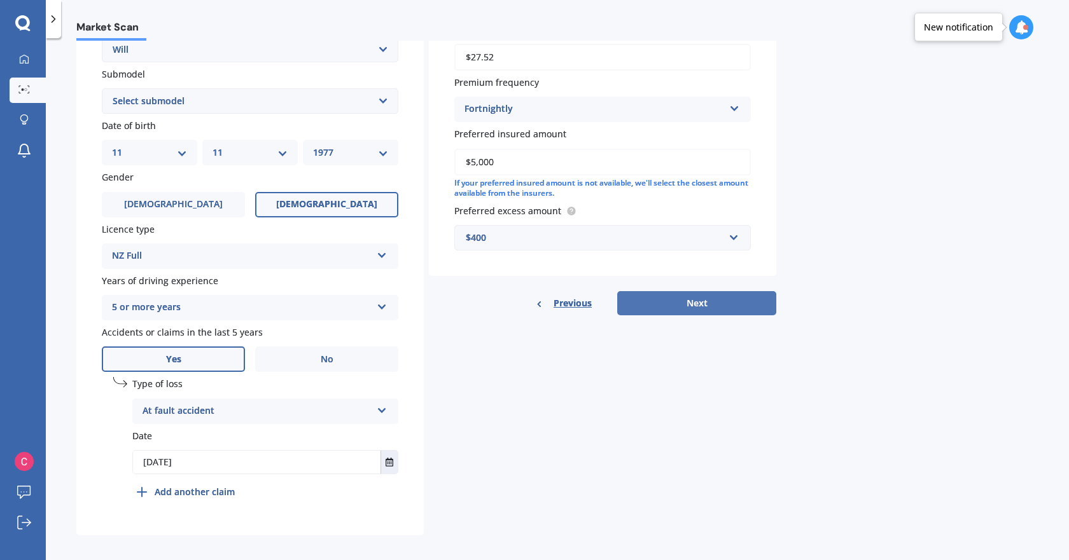
click at [696, 303] on button "Next" at bounding box center [696, 303] width 159 height 24
click at [260, 88] on div "Submodel Select submodel (All)" at bounding box center [250, 90] width 296 height 46
click at [261, 99] on select "Select submodel (All)" at bounding box center [250, 100] width 296 height 25
select select "(ALL)"
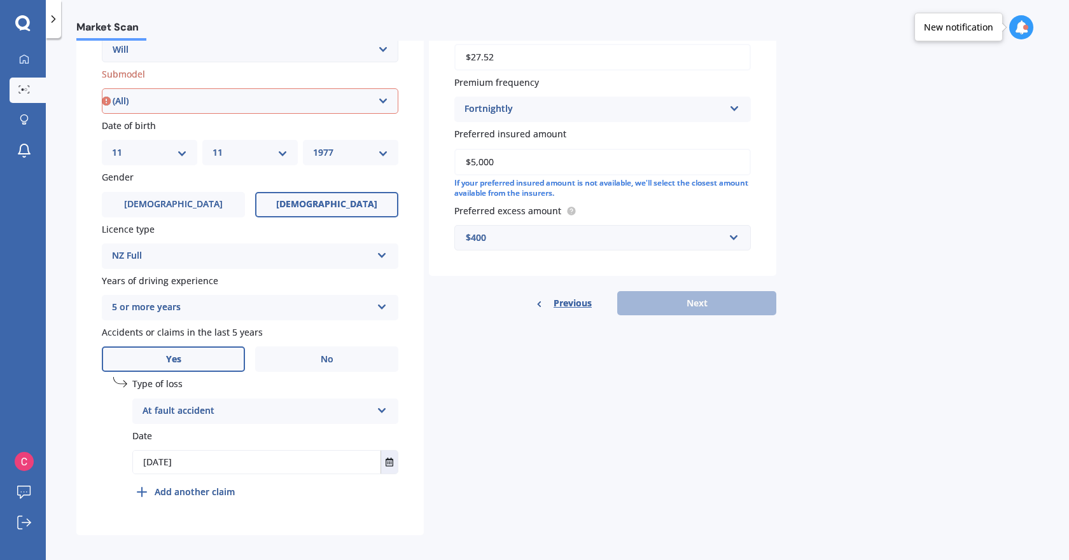
click at [102, 88] on select "Select submodel (All)" at bounding box center [250, 100] width 296 height 25
click at [691, 303] on button "Next" at bounding box center [696, 303] width 159 height 24
select select "11"
select select "1977"
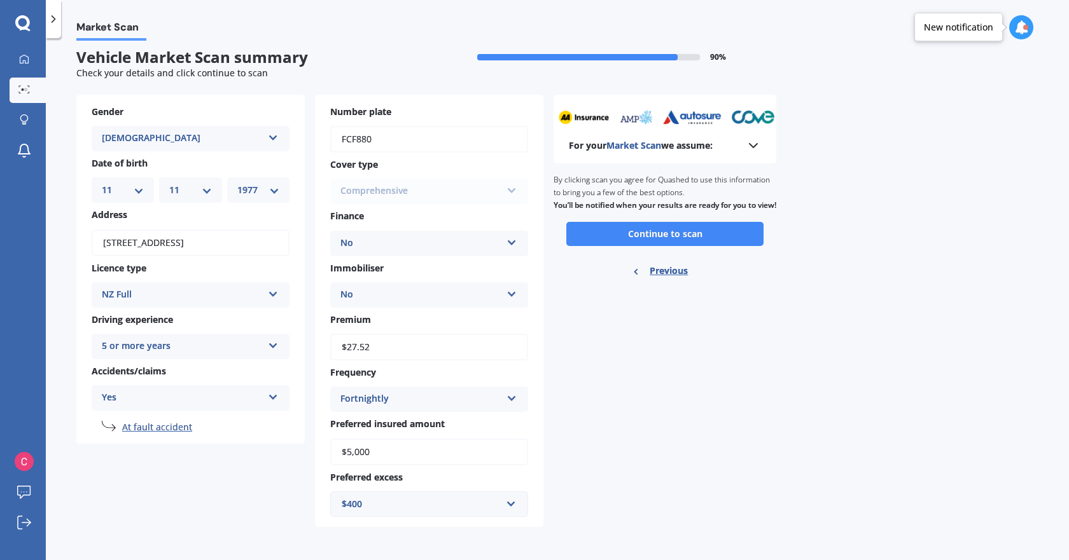
scroll to position [0, 0]
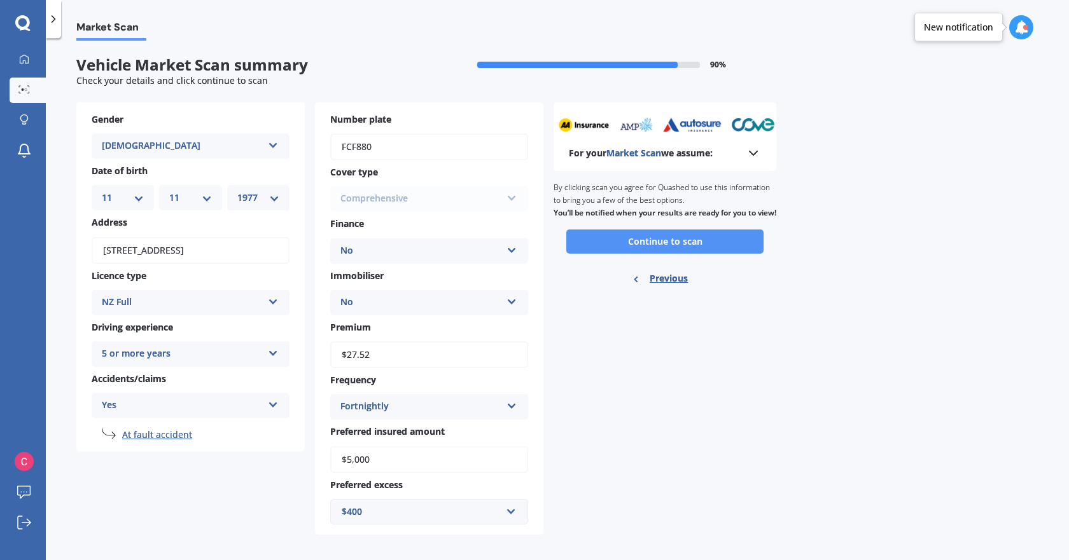
click at [684, 254] on button "Continue to scan" at bounding box center [664, 242] width 197 height 24
